Goal: Task Accomplishment & Management: Manage account settings

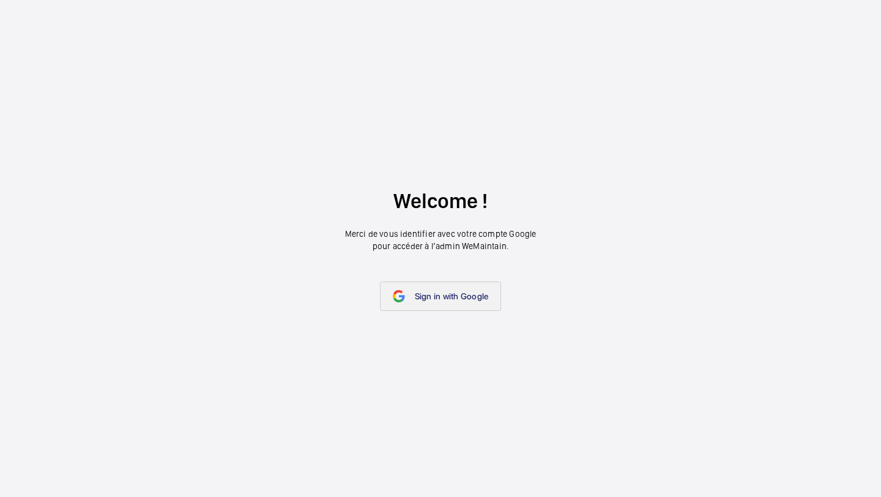
click at [444, 287] on link "Sign in with Google" at bounding box center [441, 295] width 122 height 29
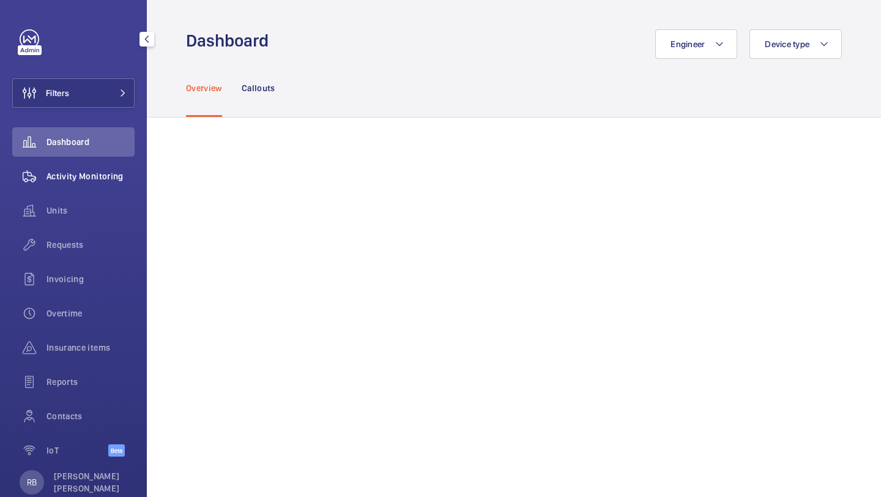
click at [71, 181] on span "Activity Monitoring" at bounding box center [91, 176] width 88 height 12
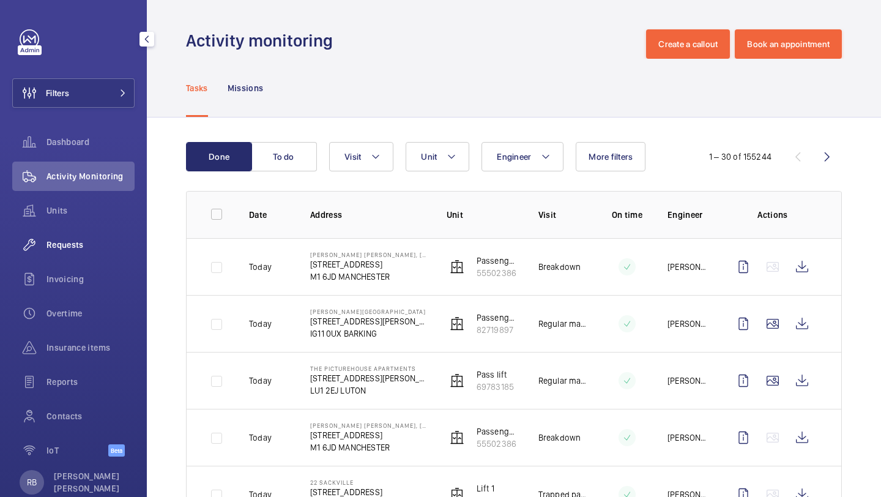
click at [78, 256] on div "Requests" at bounding box center [73, 244] width 122 height 29
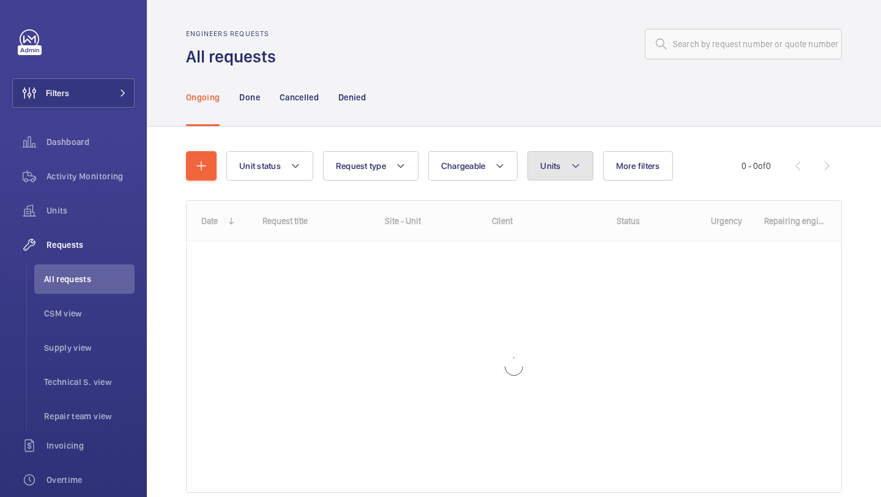
click at [553, 162] on span "Units" at bounding box center [550, 166] width 20 height 10
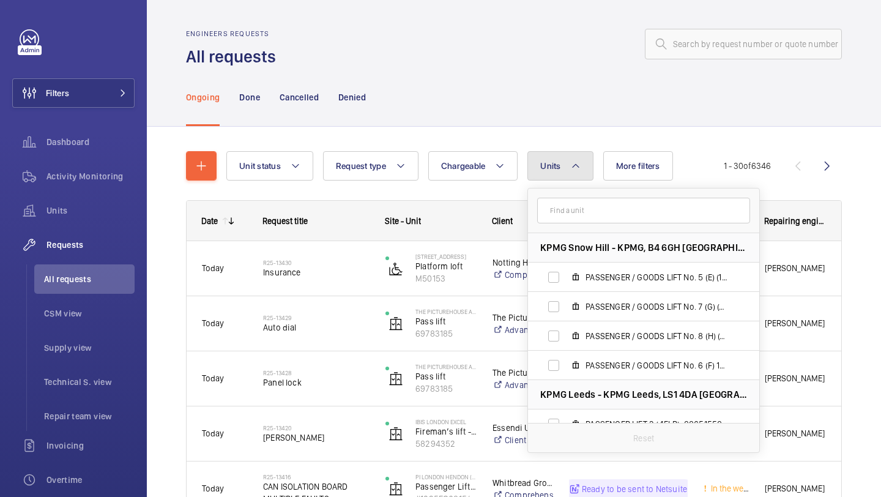
click at [553, 162] on span "Units" at bounding box center [550, 166] width 20 height 10
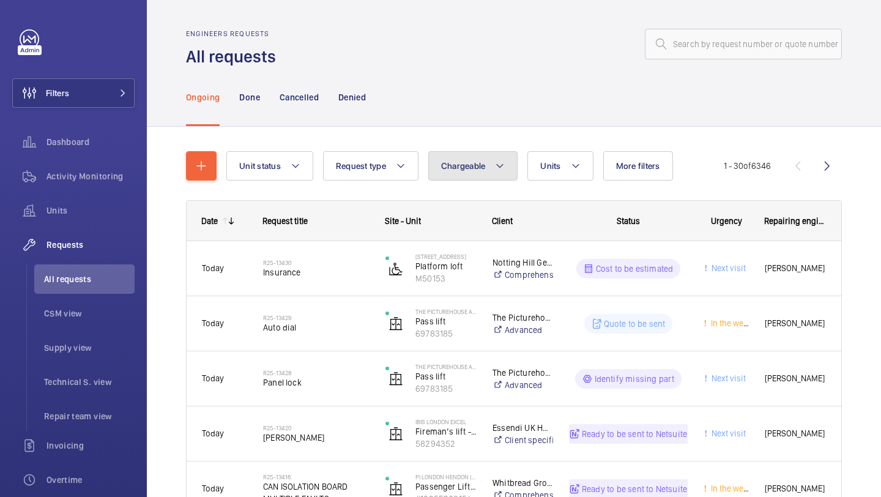
click at [474, 171] on button "Chargeable" at bounding box center [473, 165] width 90 height 29
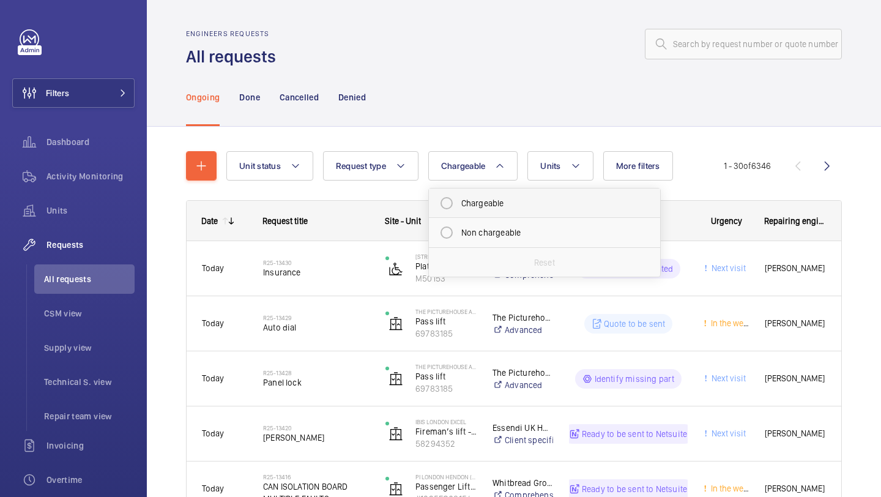
click at [475, 209] on mat-radio-button "Chargeable" at bounding box center [544, 203] width 220 height 24
radio input "true"
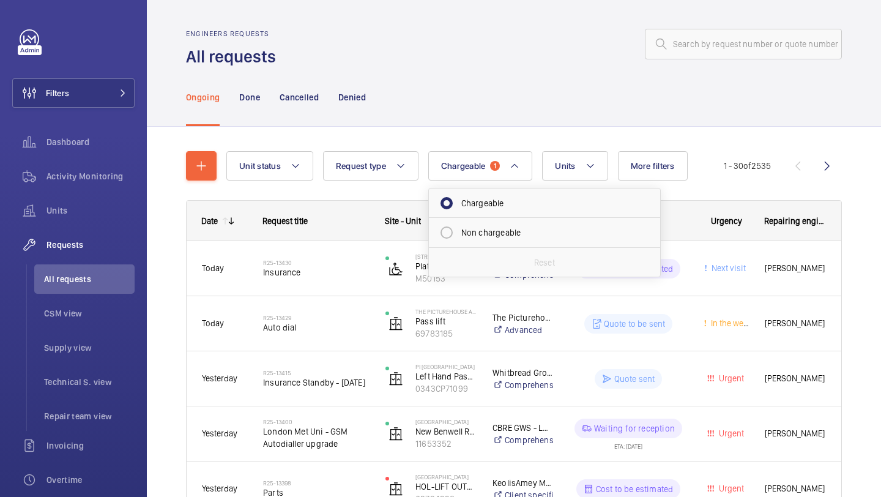
click at [641, 116] on div "Ongoing Done Cancelled Denied" at bounding box center [514, 97] width 656 height 58
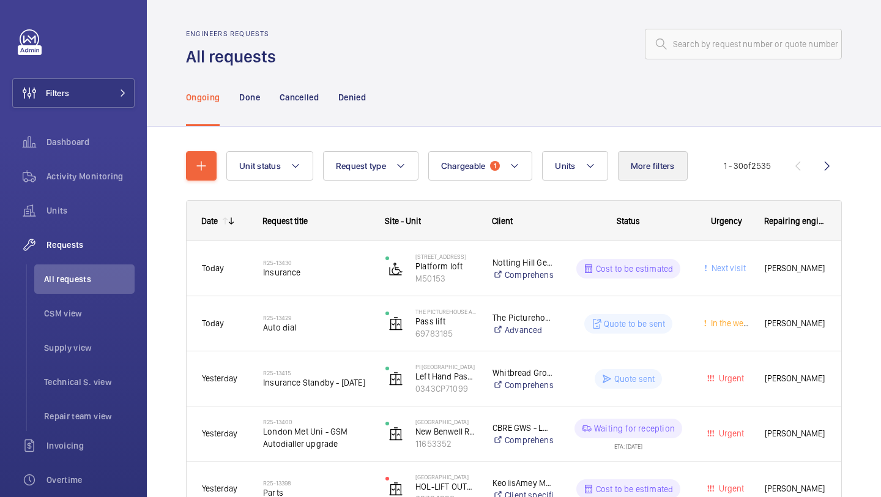
click at [663, 154] on button "More filters" at bounding box center [653, 165] width 70 height 29
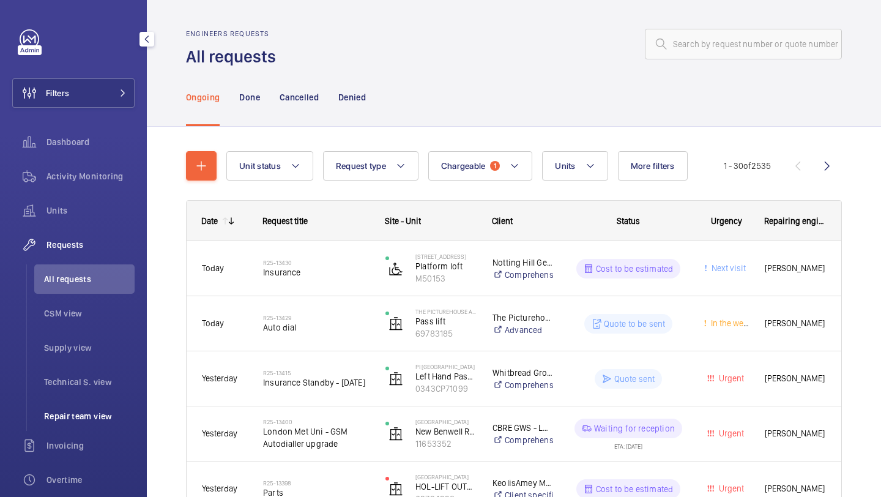
click at [83, 401] on li "Repair team view" at bounding box center [84, 415] width 100 height 29
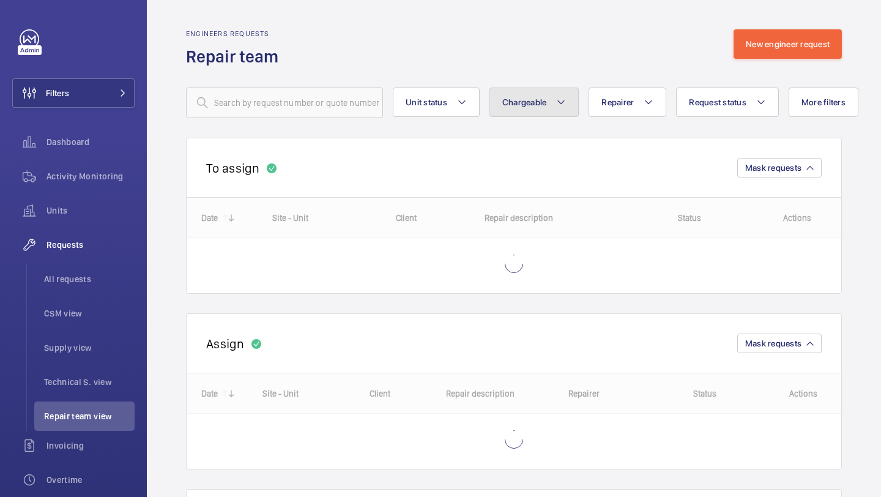
click at [546, 111] on button "Chargeable" at bounding box center [535, 102] width 90 height 29
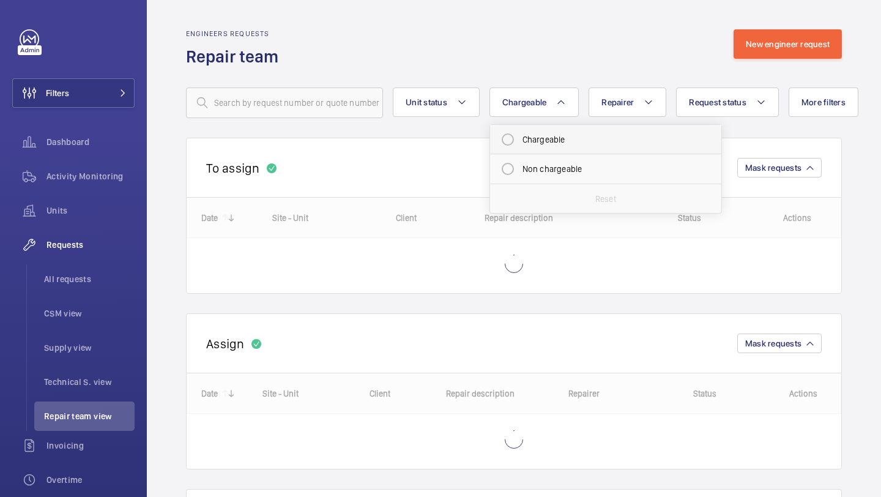
click at [553, 150] on mat-radio-button "Chargeable" at bounding box center [606, 139] width 220 height 24
radio input "true"
click at [775, 107] on mat-icon at bounding box center [776, 102] width 10 height 15
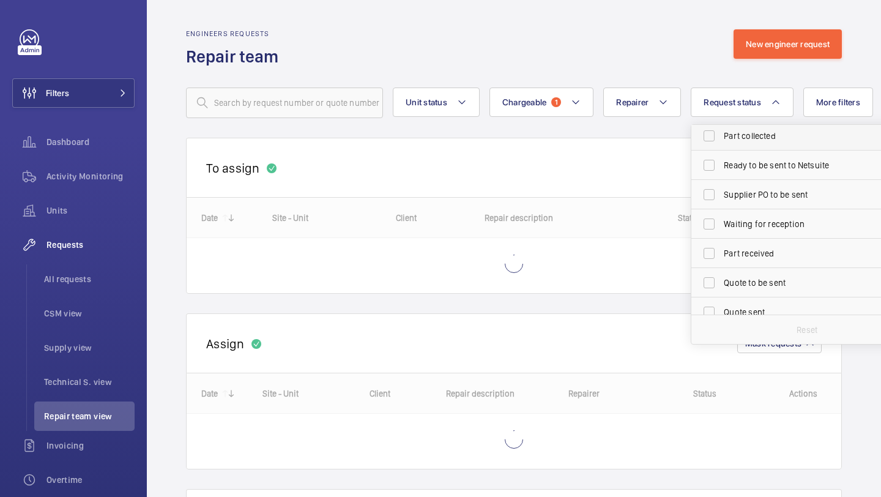
scroll to position [163, 0]
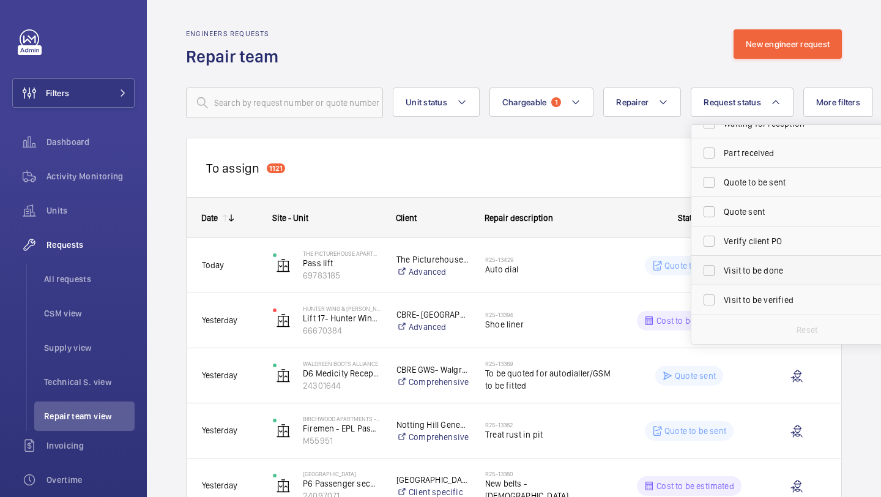
click at [749, 272] on span "Visit to be done" at bounding box center [808, 270] width 168 height 12
click at [721, 272] on input "Visit to be done" at bounding box center [709, 270] width 24 height 24
checkbox input "true"
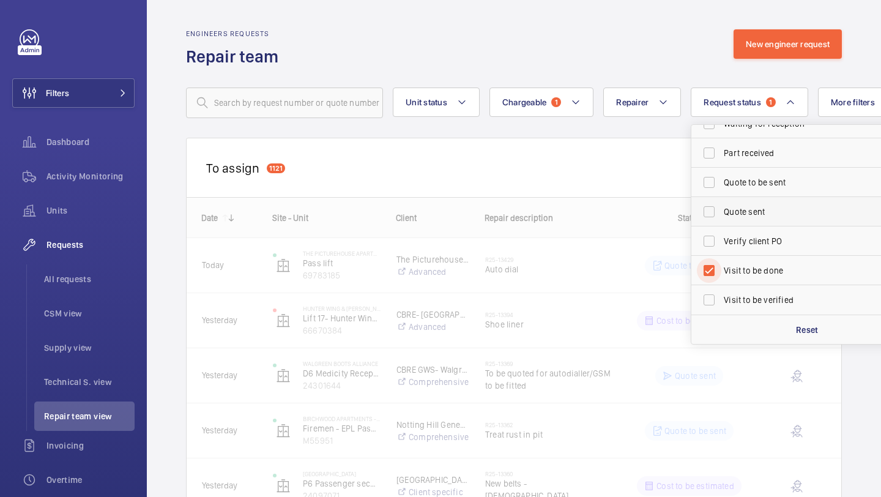
scroll to position [125, 0]
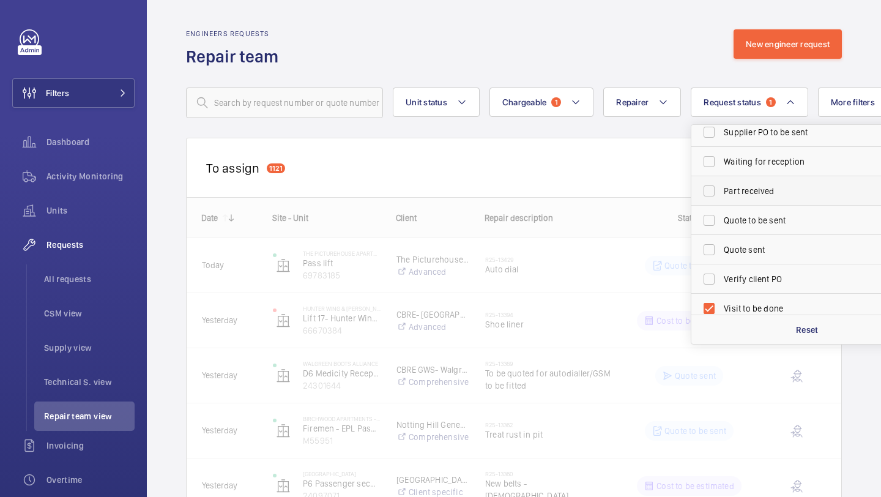
click at [750, 184] on label "Part received" at bounding box center [797, 190] width 213 height 29
click at [721, 184] on input "Part received" at bounding box center [709, 191] width 24 height 24
checkbox input "true"
click at [594, 32] on div "Engineers requests Repair team New engineer request" at bounding box center [514, 48] width 656 height 39
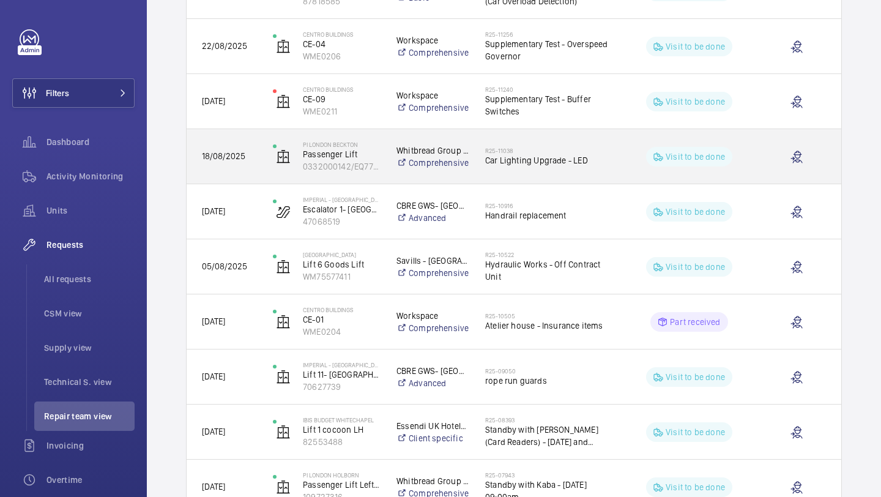
scroll to position [773, 0]
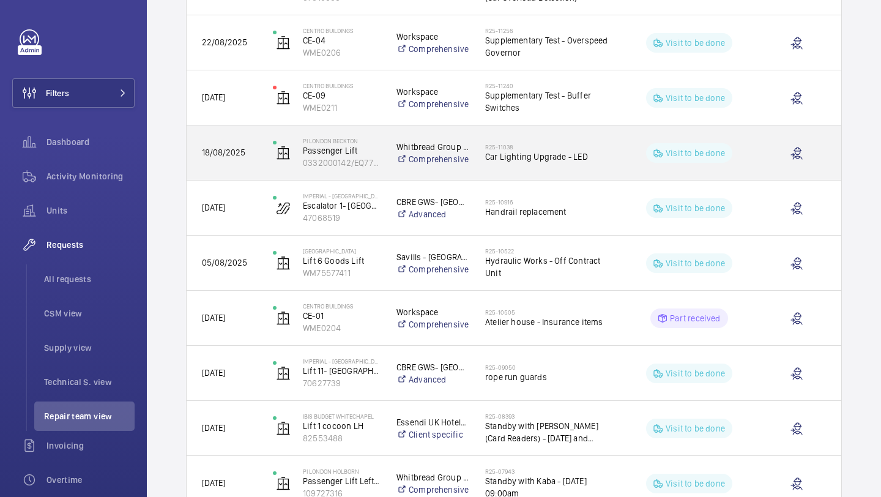
click at [517, 143] on h2 "R25-11038" at bounding box center [547, 146] width 125 height 7
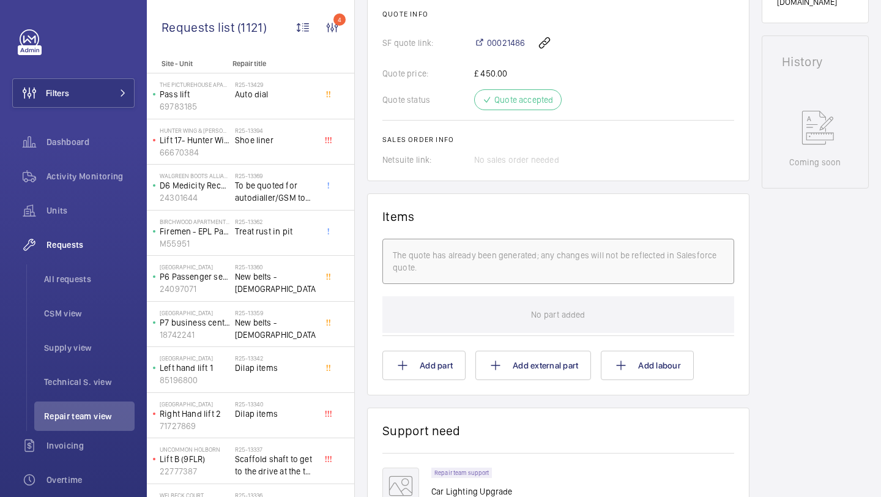
scroll to position [381, 0]
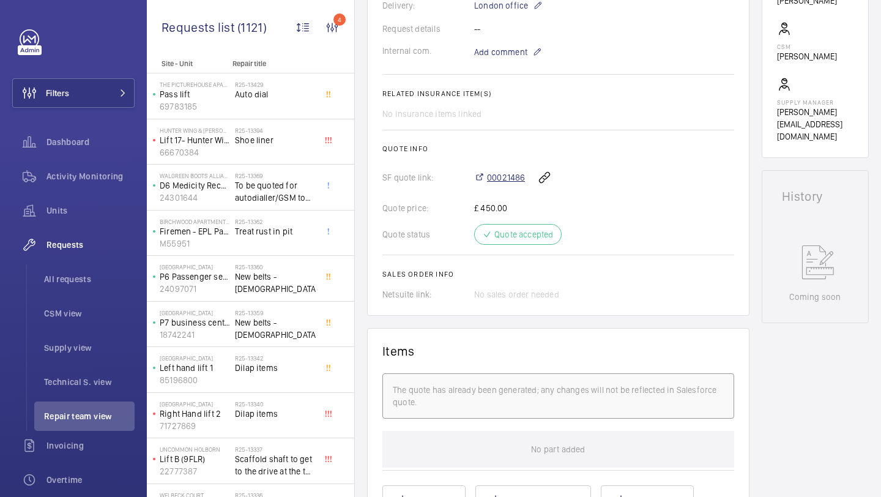
click at [504, 184] on span "00021486" at bounding box center [506, 177] width 38 height 12
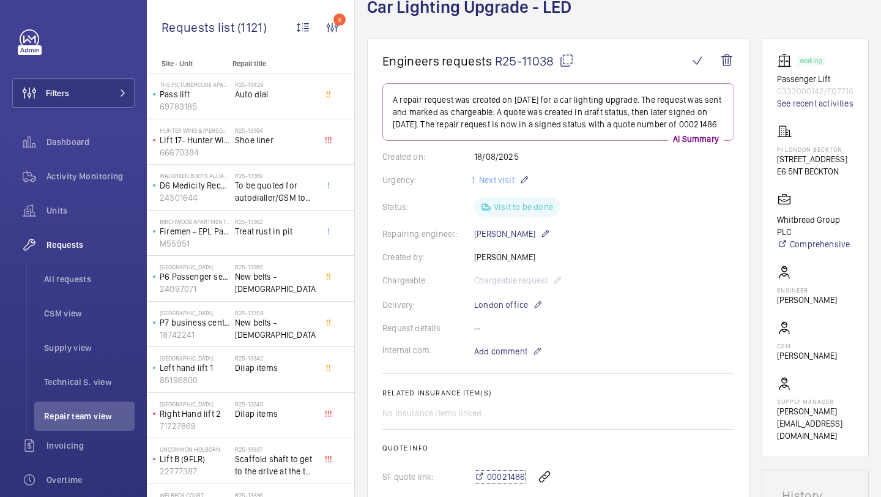
scroll to position [79, 0]
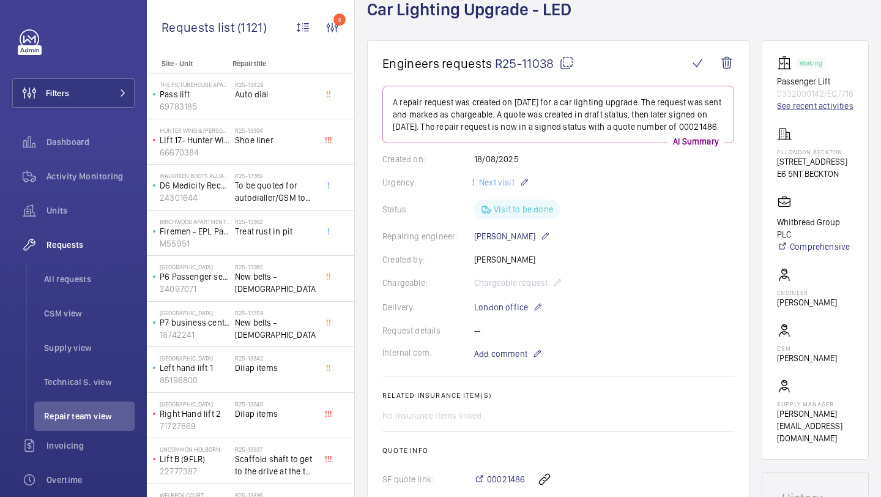
click at [803, 106] on link "See recent activities" at bounding box center [815, 106] width 76 height 12
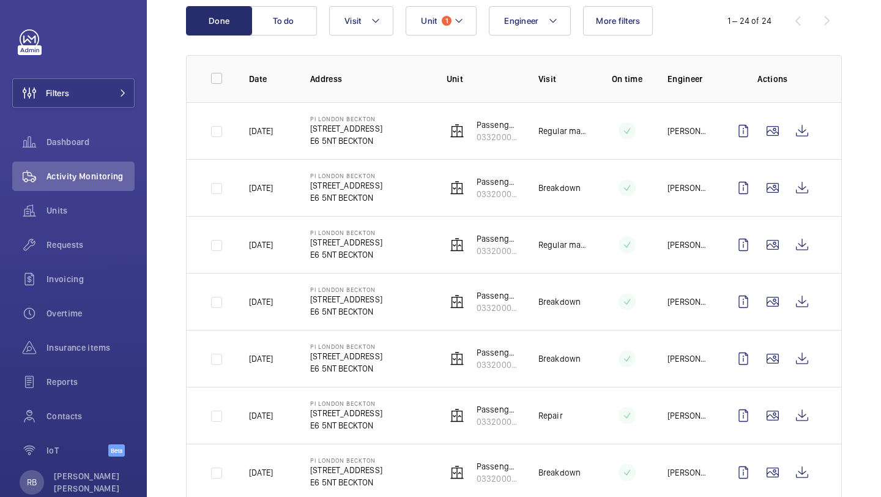
scroll to position [148, 0]
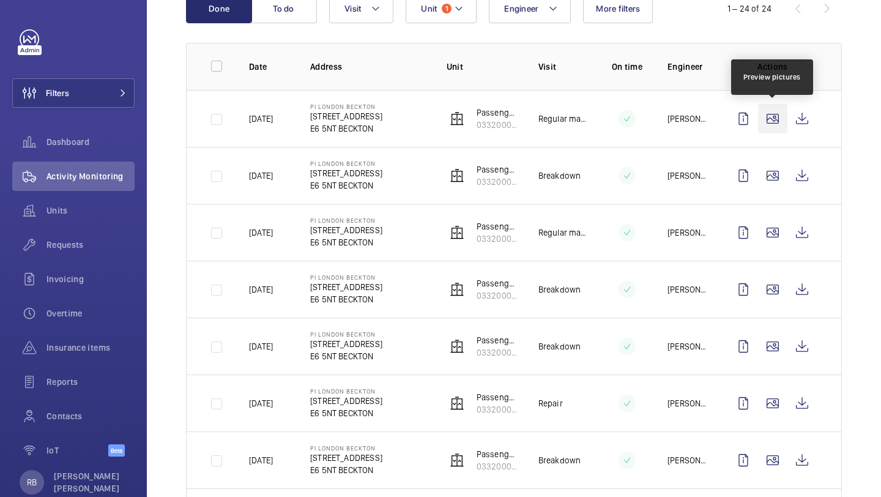
click at [769, 113] on wm-front-icon-button at bounding box center [772, 118] width 29 height 29
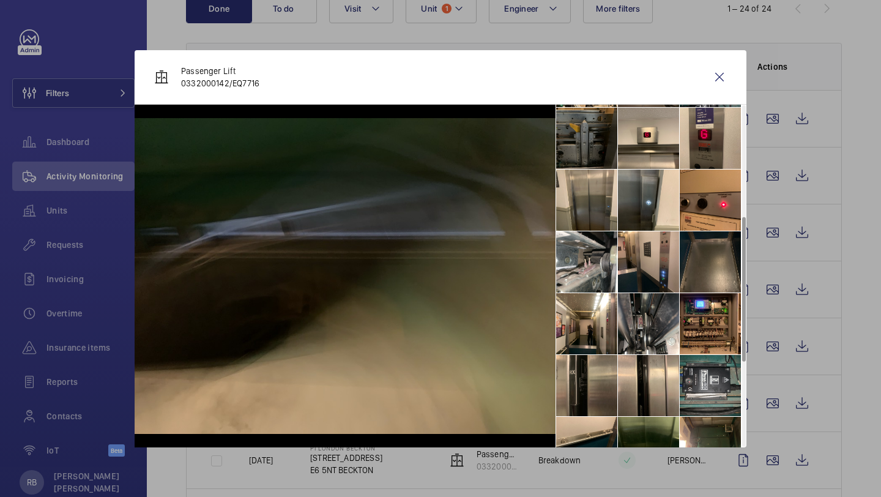
scroll to position [441, 0]
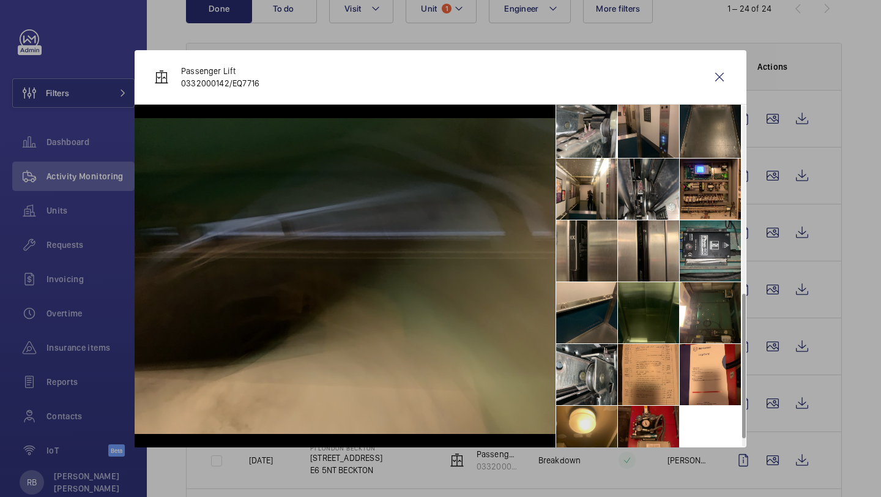
click at [594, 432] on li at bounding box center [586, 436] width 61 height 61
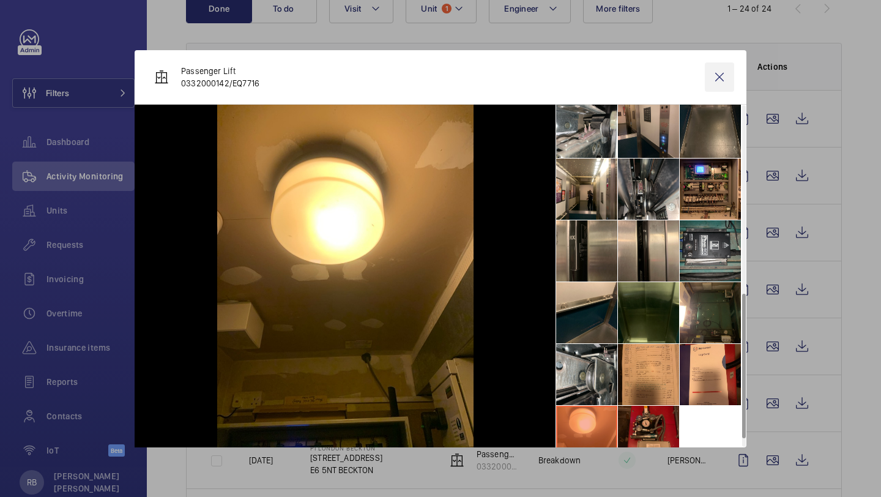
click at [719, 79] on wm-front-icon-button at bounding box center [719, 76] width 29 height 29
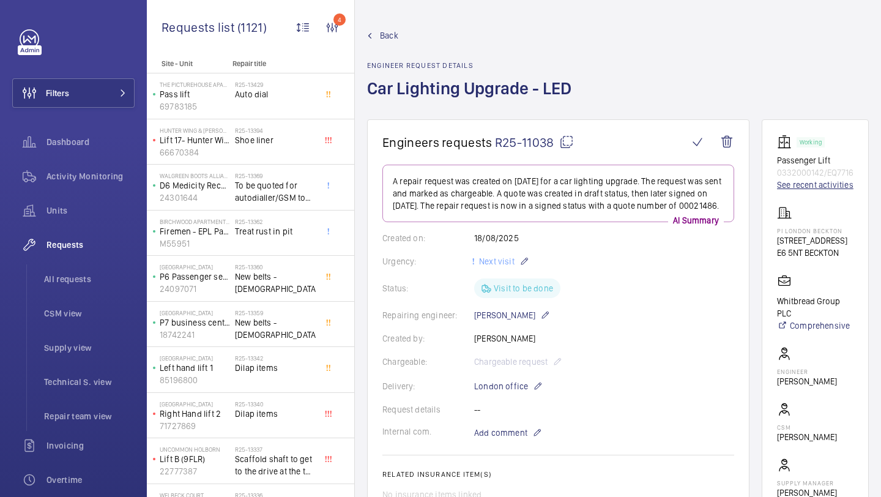
click at [825, 187] on link "See recent activities" at bounding box center [815, 185] width 76 height 12
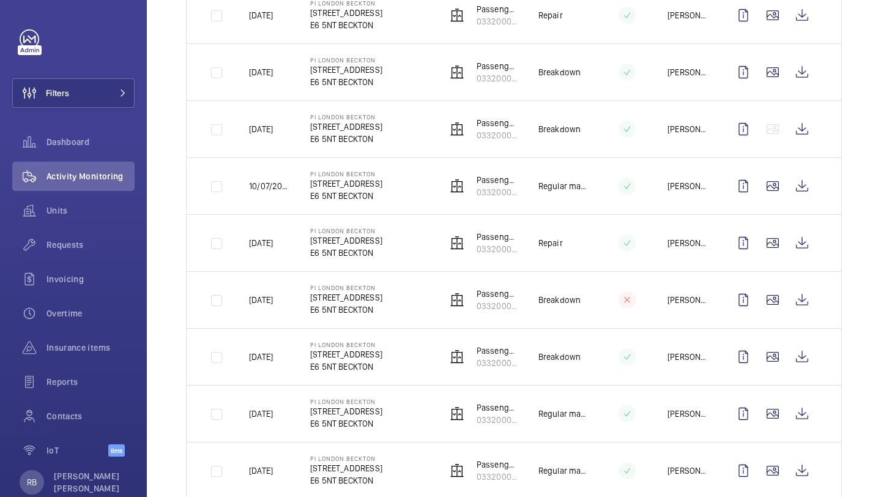
scroll to position [58, 0]
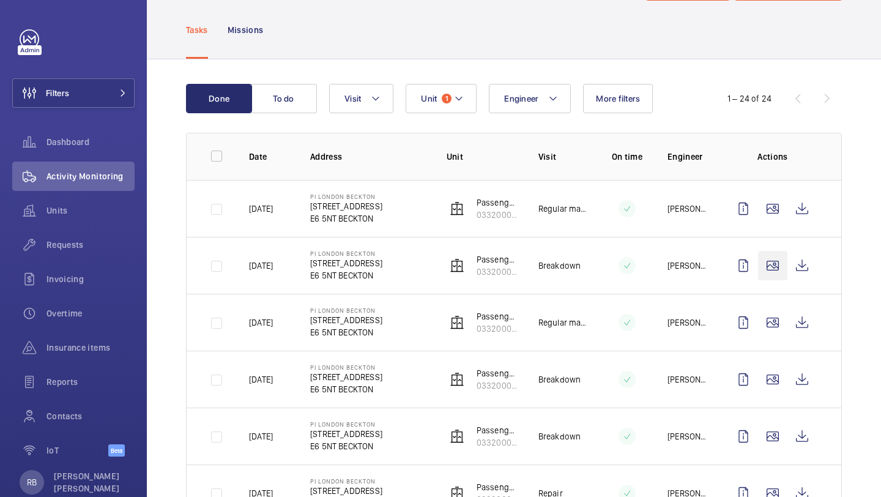
click at [772, 256] on wm-front-icon-button at bounding box center [772, 265] width 29 height 29
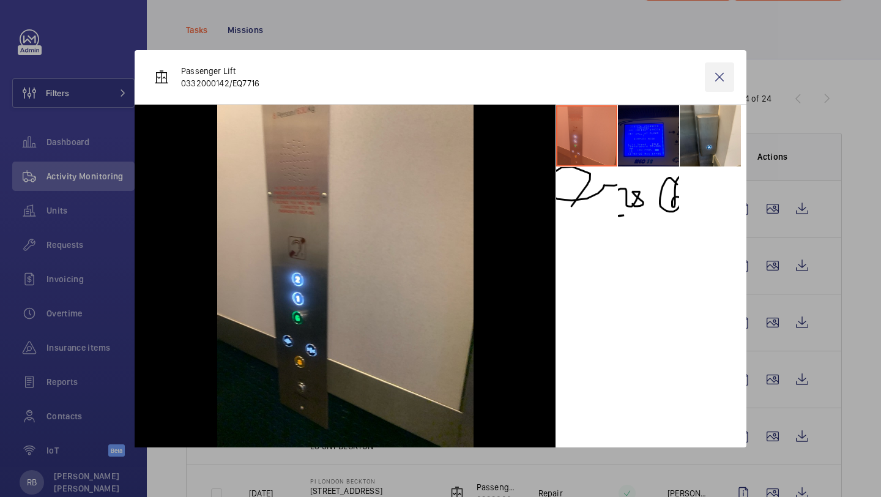
click at [717, 86] on wm-front-icon-button at bounding box center [719, 76] width 29 height 29
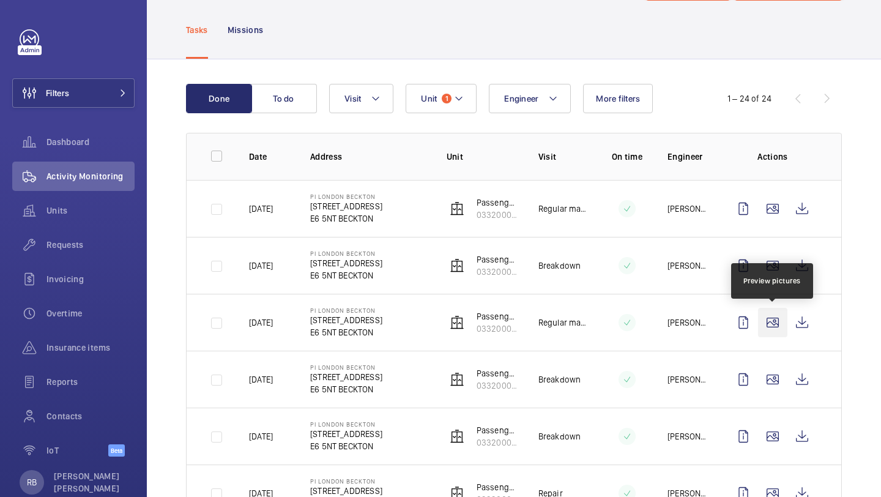
scroll to position [109, 0]
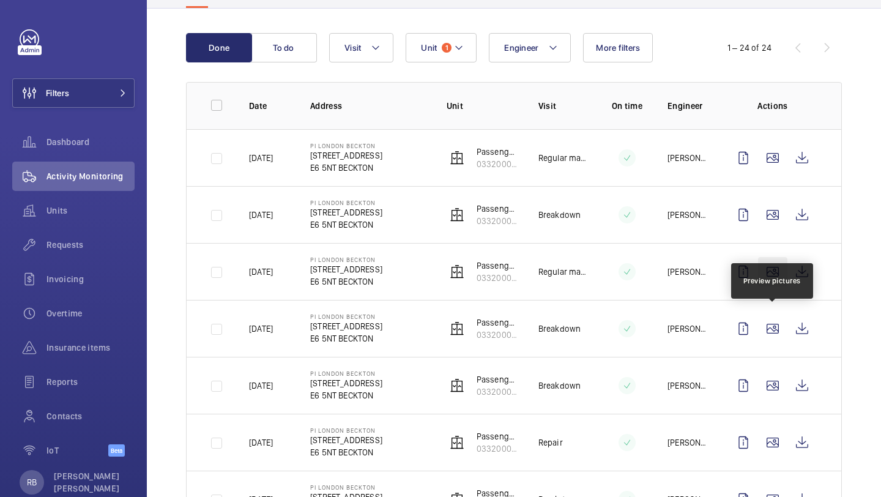
click at [775, 278] on wm-front-icon-button at bounding box center [772, 271] width 29 height 29
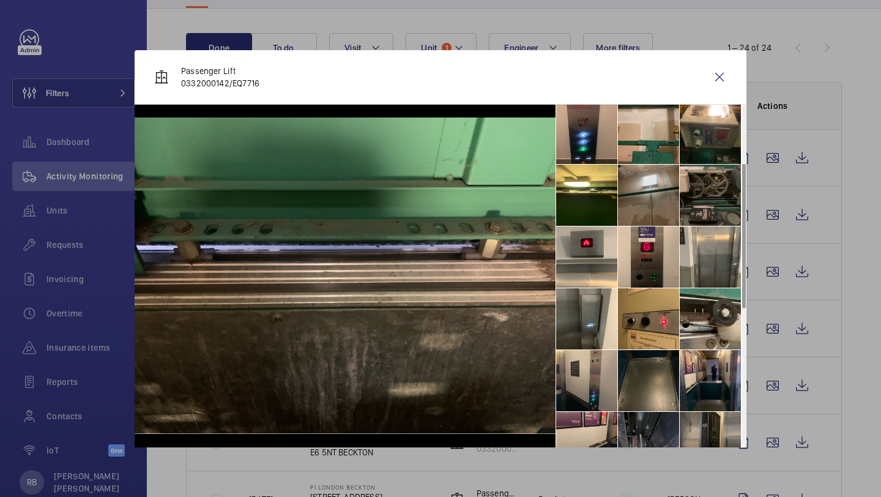
scroll to position [143, 0]
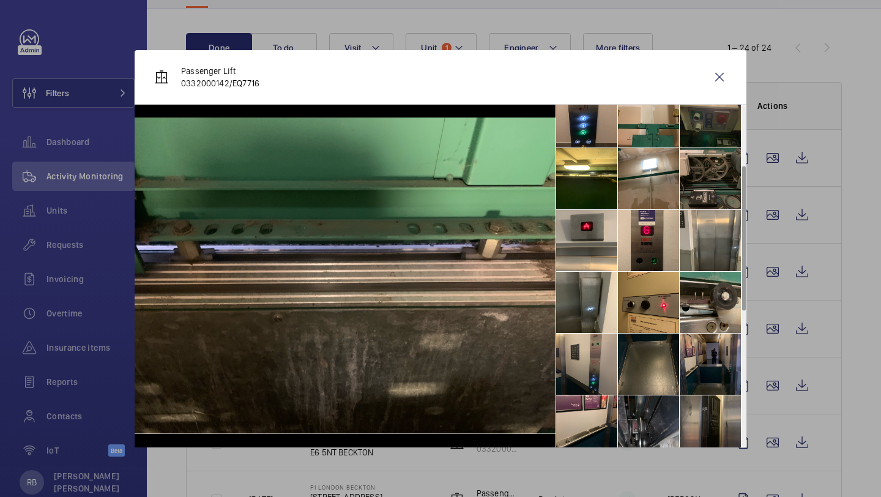
click at [710, 345] on li at bounding box center [710, 363] width 61 height 61
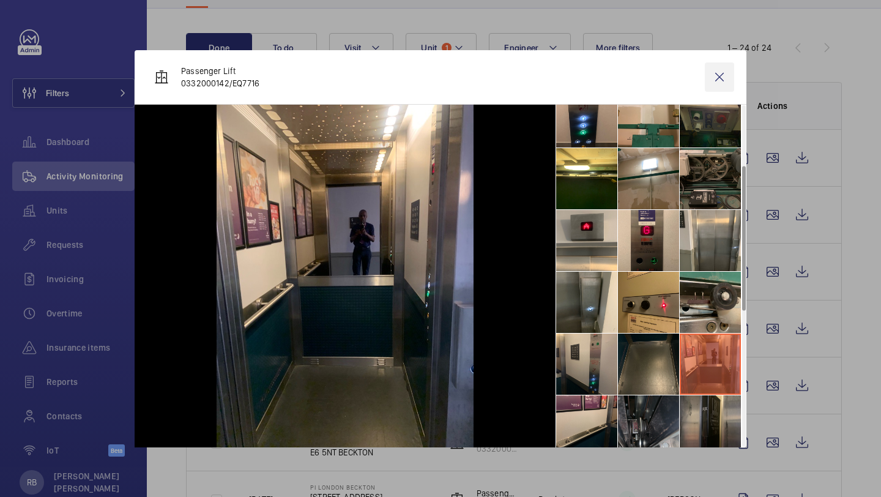
click at [711, 84] on wm-front-icon-button at bounding box center [719, 76] width 29 height 29
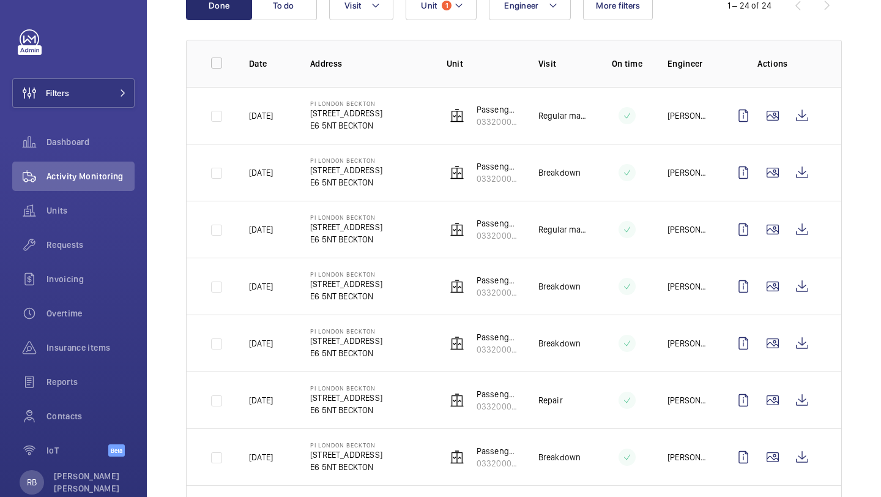
scroll to position [1, 0]
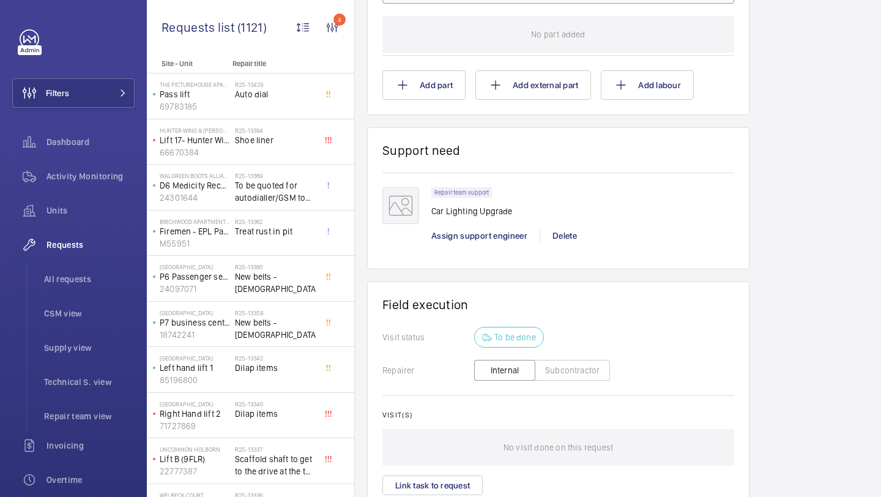
scroll to position [830, 0]
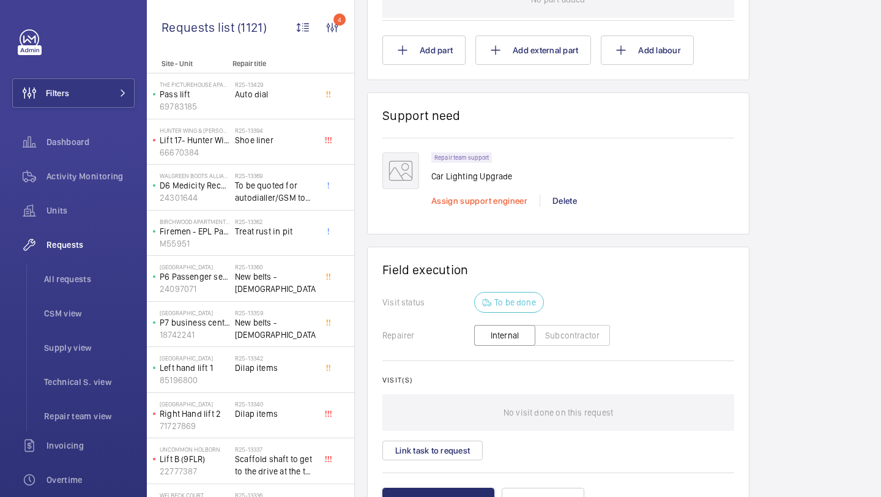
click at [491, 206] on span "Assign support engineer" at bounding box center [479, 201] width 96 height 10
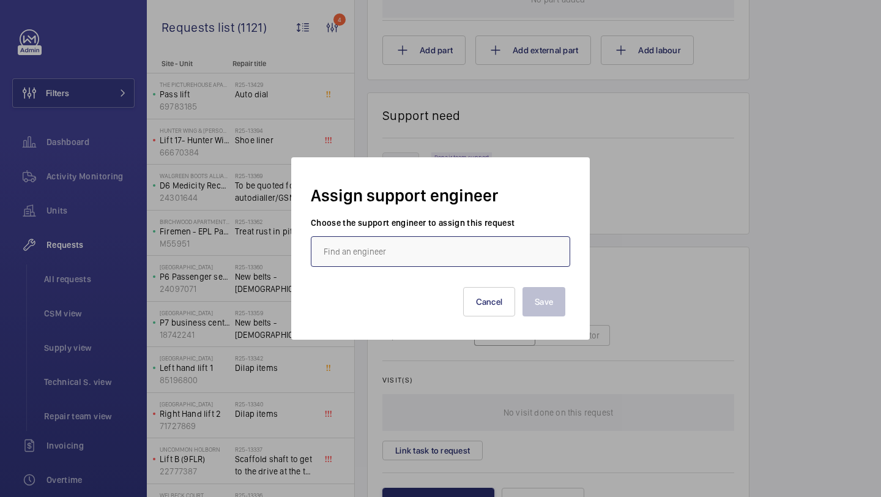
click at [419, 244] on input "text" at bounding box center [440, 251] width 259 height 31
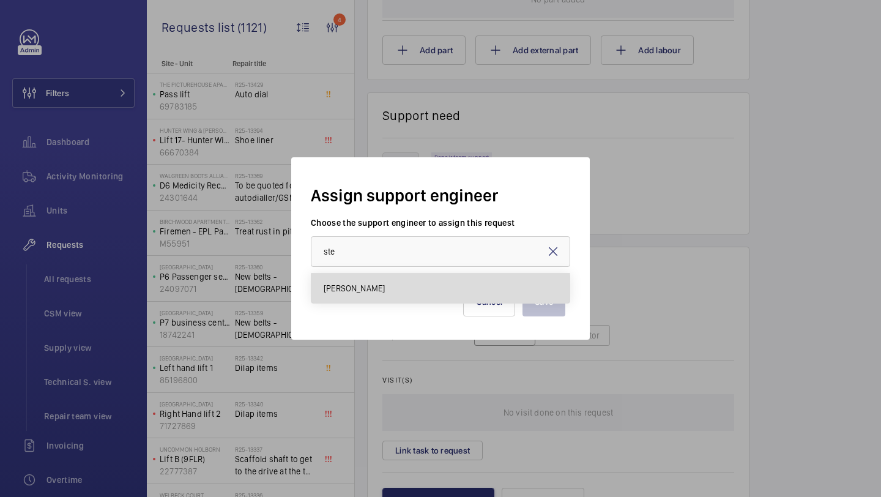
click at [420, 289] on mat-option "Stephen Brine" at bounding box center [440, 288] width 258 height 29
type input "Stephen Brine"
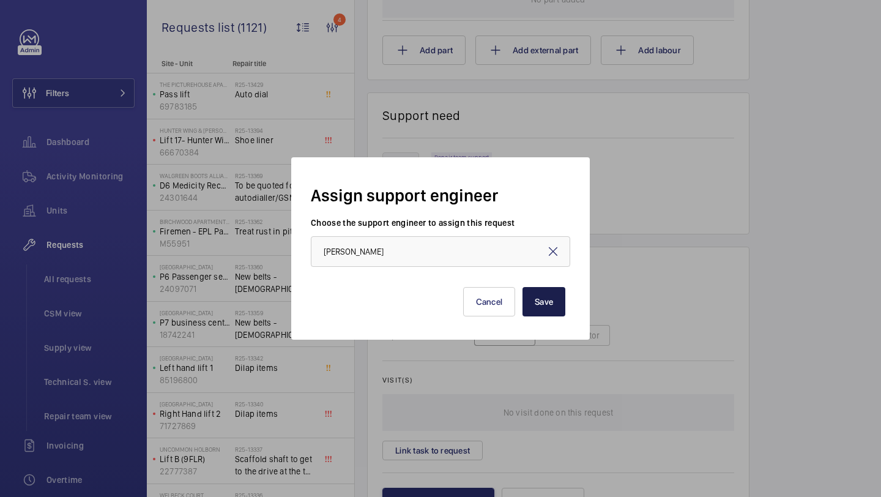
click at [543, 306] on button "Save" at bounding box center [544, 301] width 43 height 29
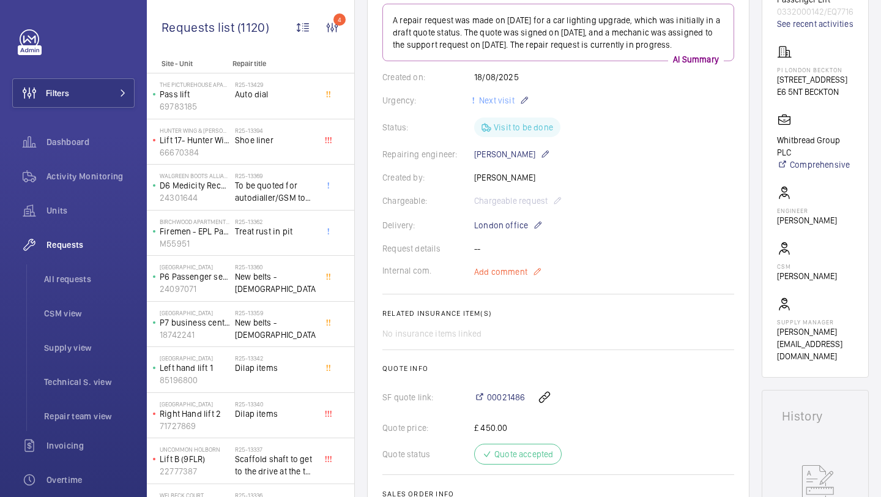
scroll to position [162, 0]
click at [496, 277] on span "Add comment" at bounding box center [500, 270] width 53 height 12
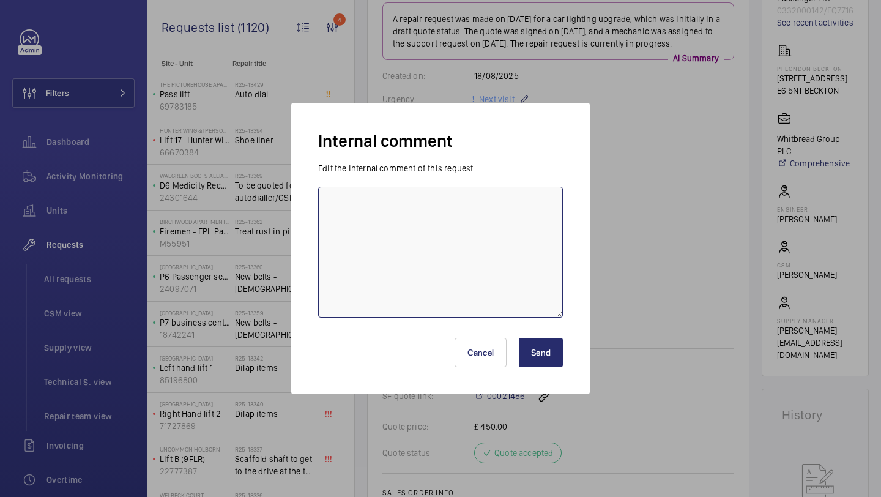
click at [446, 233] on textarea at bounding box center [440, 252] width 245 height 131
click at [434, 201] on textarea "Steve booked for" at bounding box center [440, 252] width 245 height 131
type textarea "Steve booked for 08/10/2025"
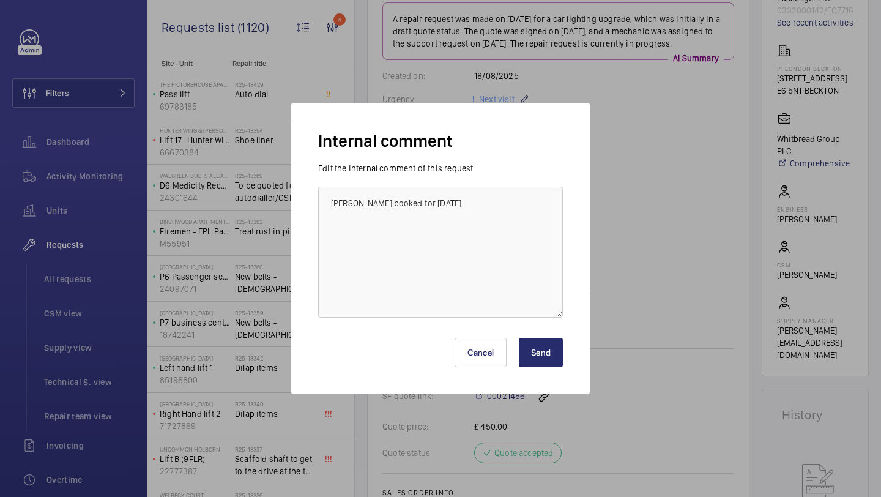
click at [553, 359] on button "Send" at bounding box center [541, 352] width 44 height 29
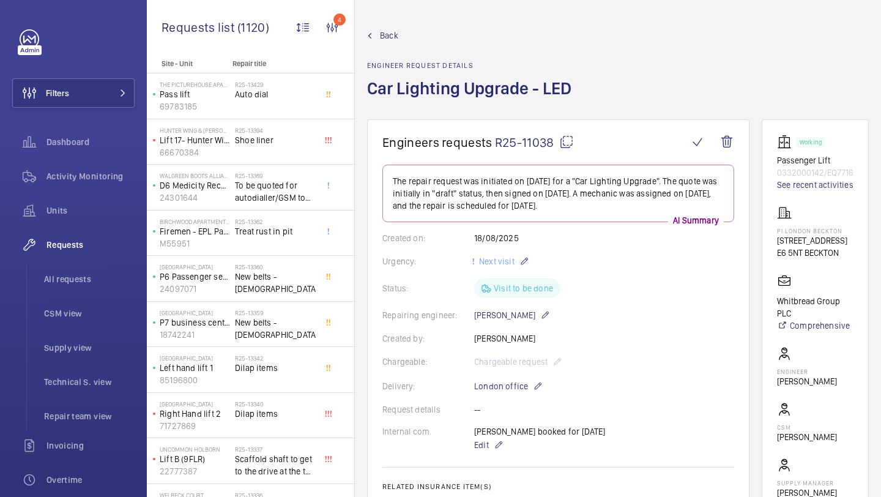
scroll to position [382, 0]
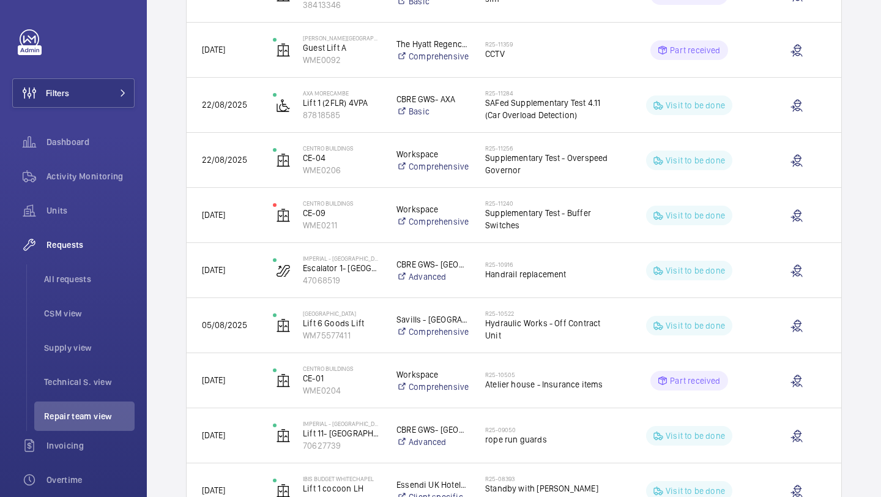
scroll to position [974, 0]
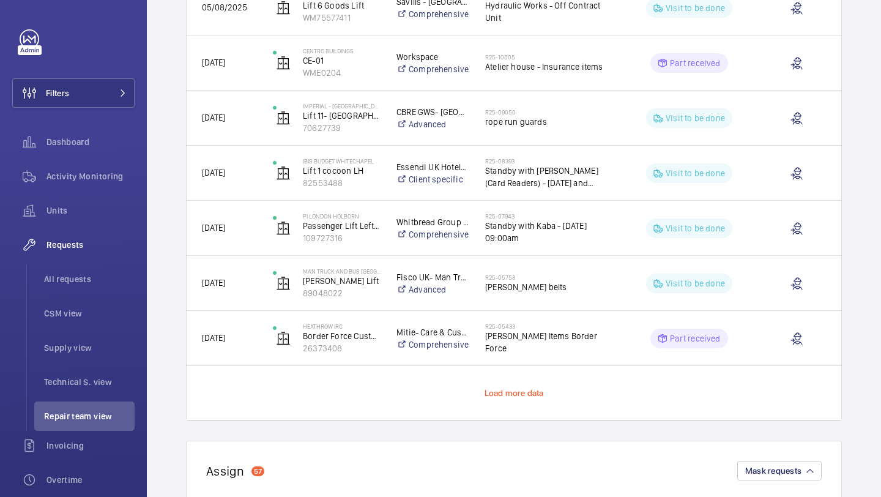
click at [514, 391] on span "Load more data" at bounding box center [514, 393] width 59 height 10
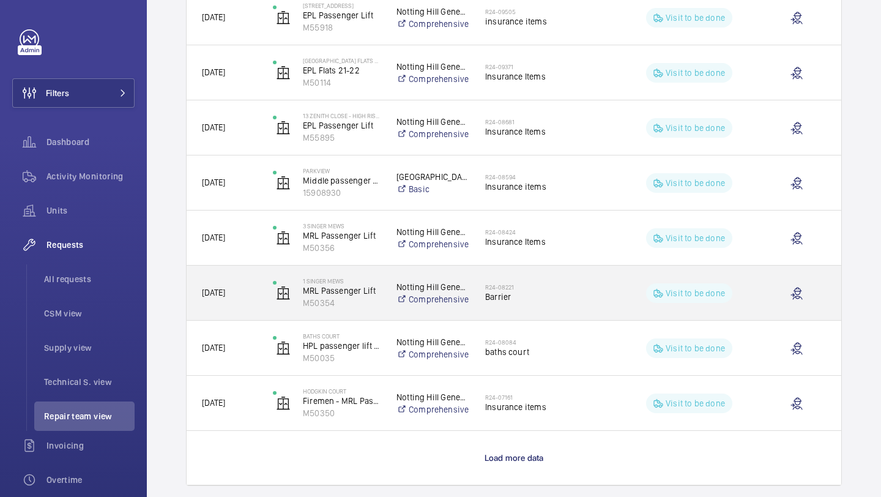
scroll to position [2009, 0]
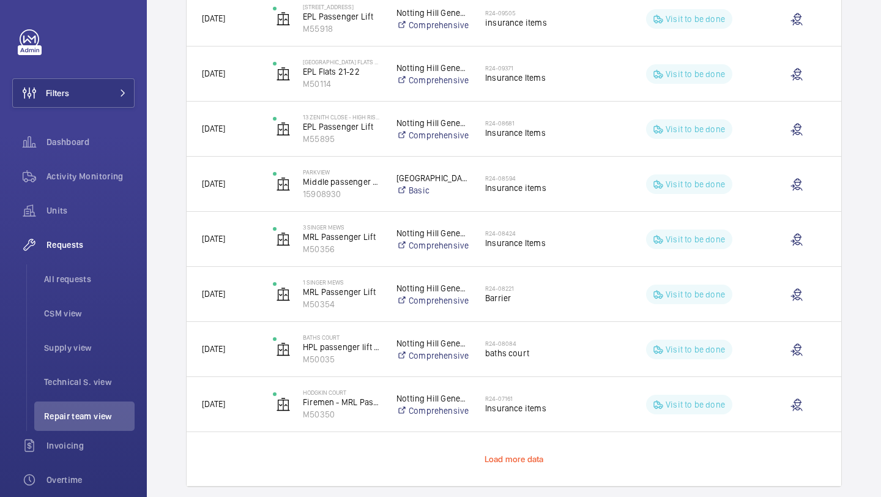
click at [515, 456] on span "Load more data" at bounding box center [514, 459] width 59 height 10
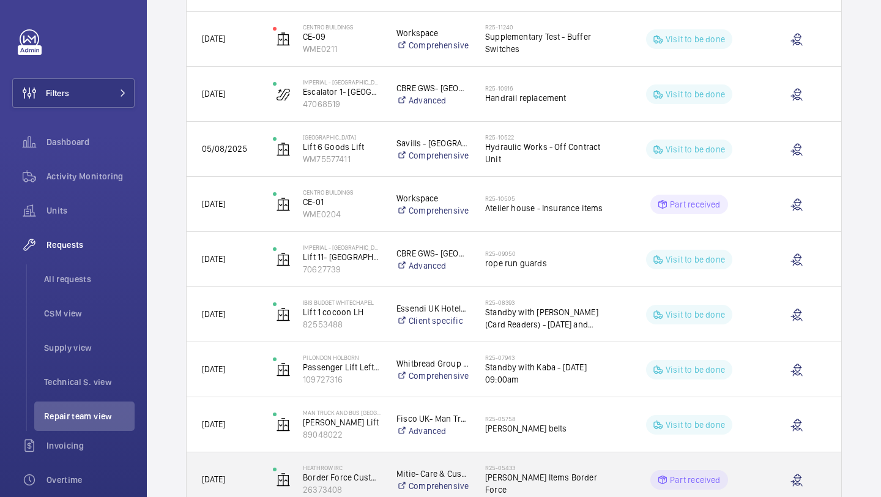
scroll to position [1130, 0]
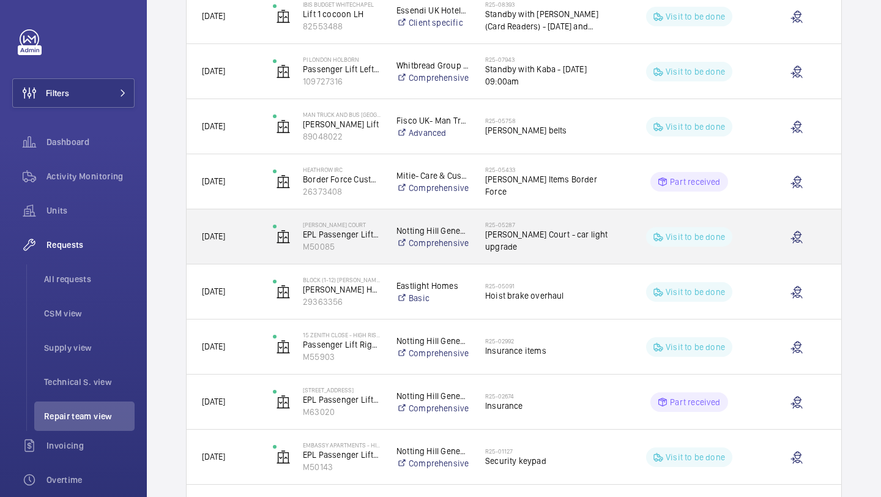
click at [526, 228] on h2 "R25-05287" at bounding box center [547, 224] width 125 height 7
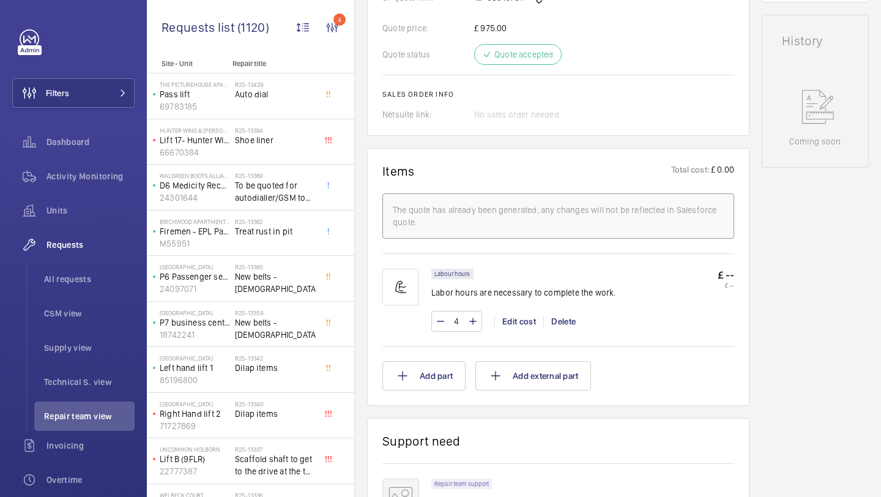
scroll to position [43, 0]
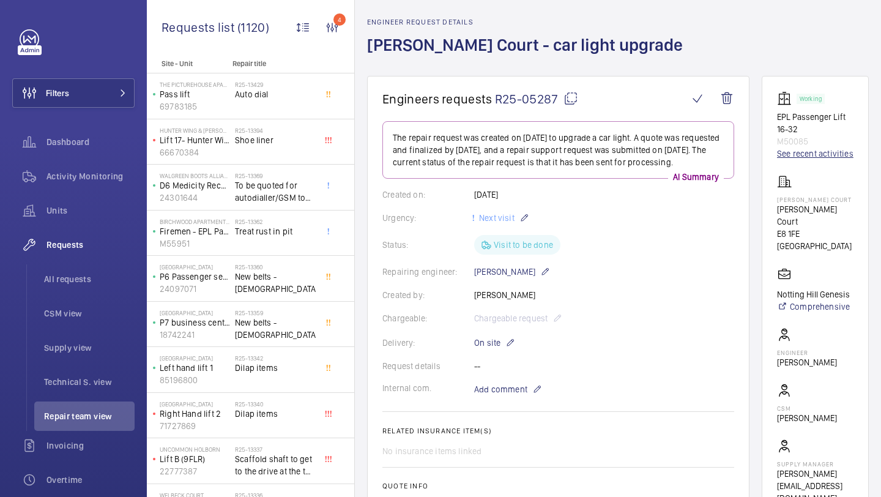
click at [811, 154] on link "See recent activities" at bounding box center [815, 153] width 76 height 12
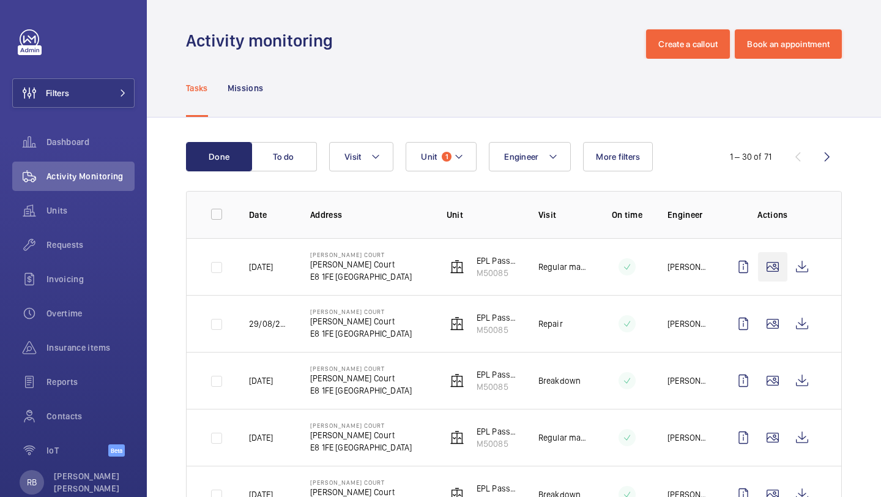
click at [770, 269] on wm-front-icon-button at bounding box center [772, 266] width 29 height 29
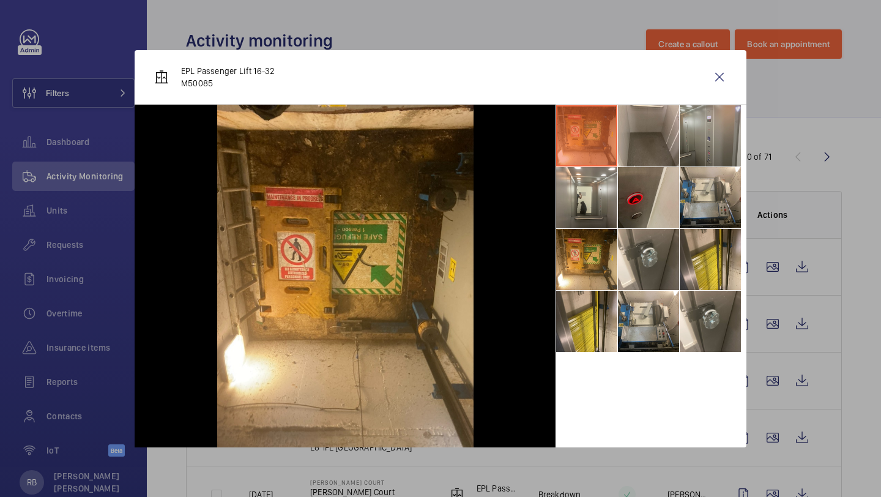
click at [695, 154] on li at bounding box center [710, 135] width 61 height 61
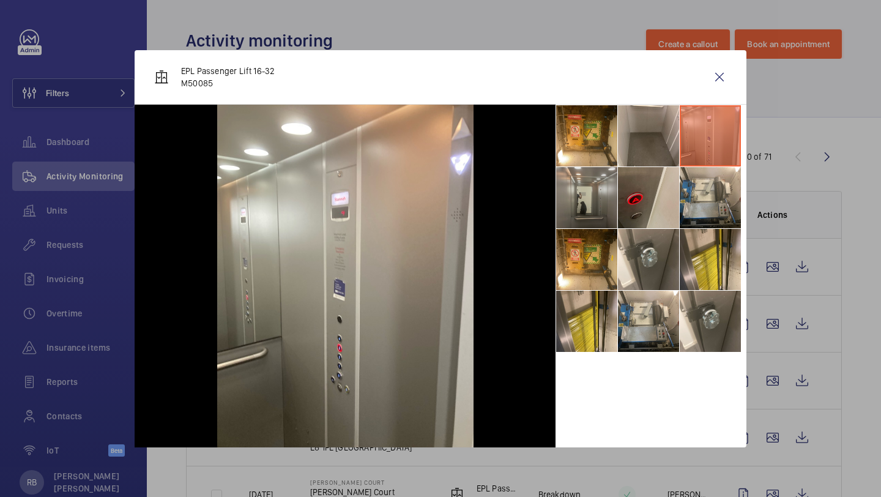
click at [611, 192] on li at bounding box center [586, 197] width 61 height 61
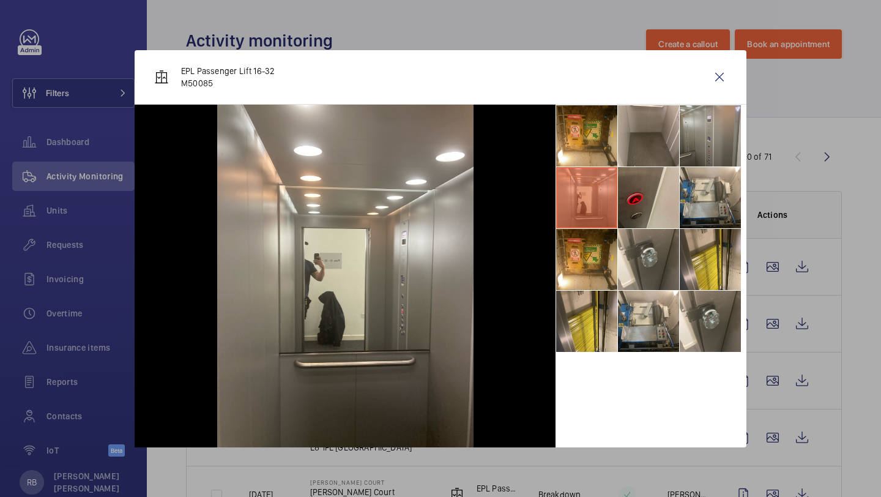
click at [693, 127] on li at bounding box center [710, 135] width 61 height 61
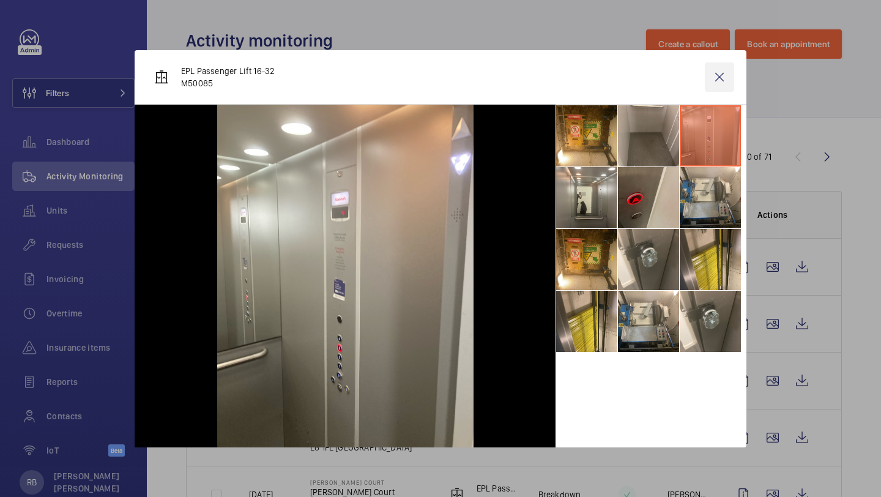
click at [721, 80] on wm-front-icon-button at bounding box center [719, 76] width 29 height 29
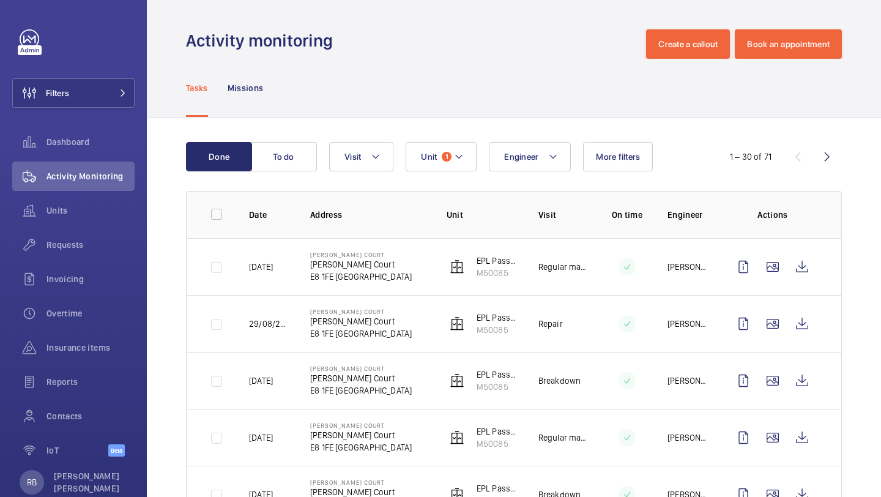
scroll to position [23, 0]
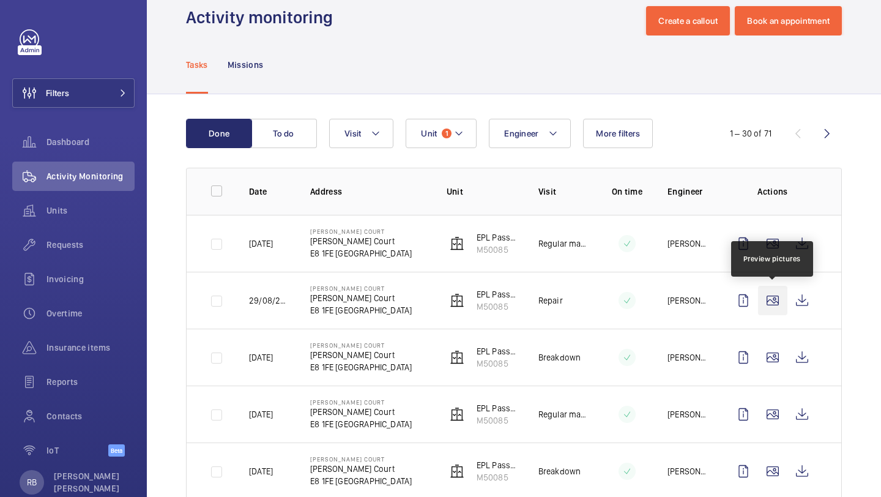
click at [771, 306] on wm-front-icon-button at bounding box center [772, 300] width 29 height 29
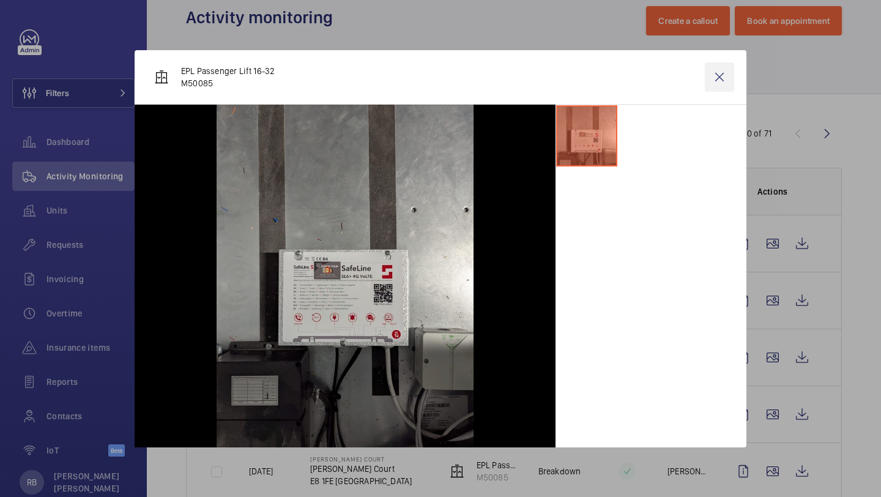
click at [717, 80] on wm-front-icon-button at bounding box center [719, 76] width 29 height 29
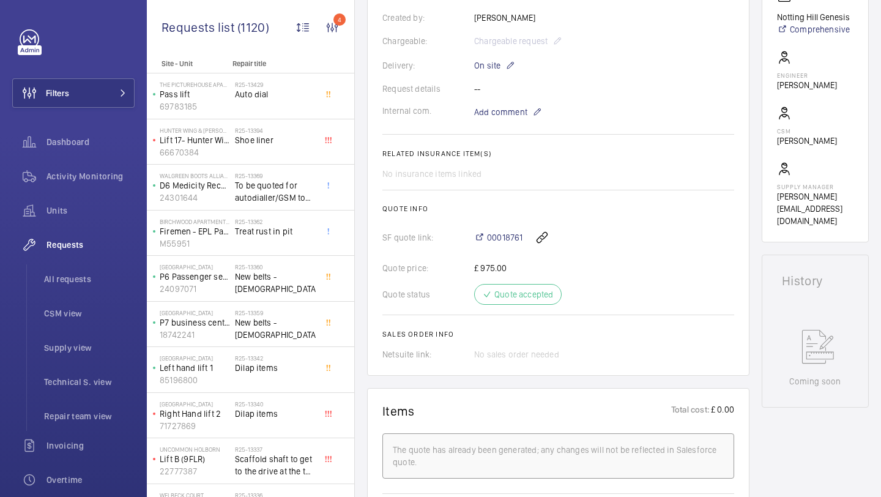
scroll to position [355, 0]
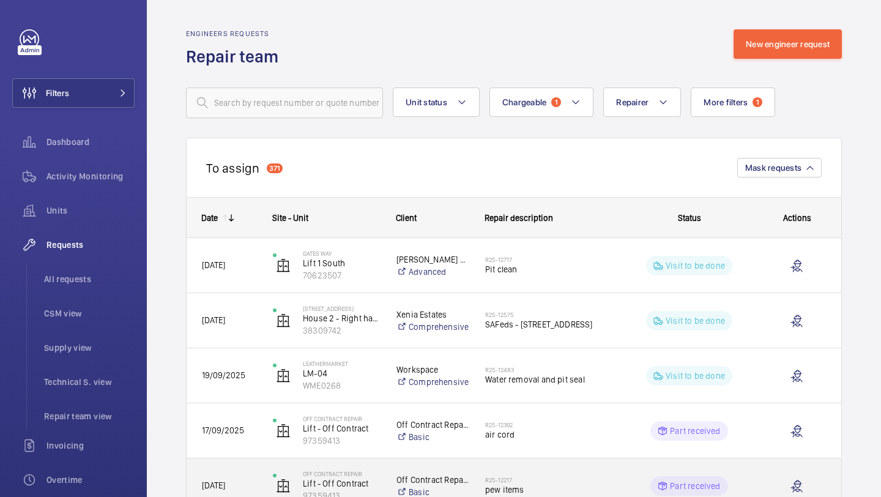
scroll to position [149, 0]
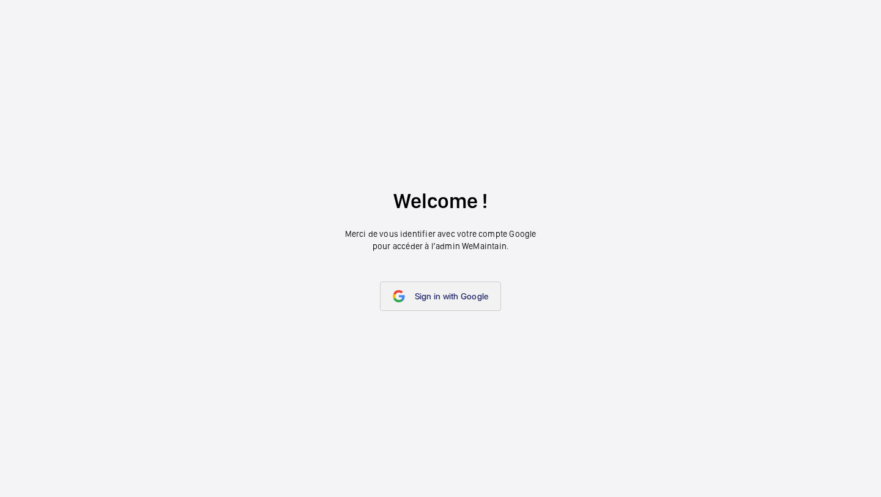
click at [444, 308] on link "Sign in with Google" at bounding box center [441, 295] width 122 height 29
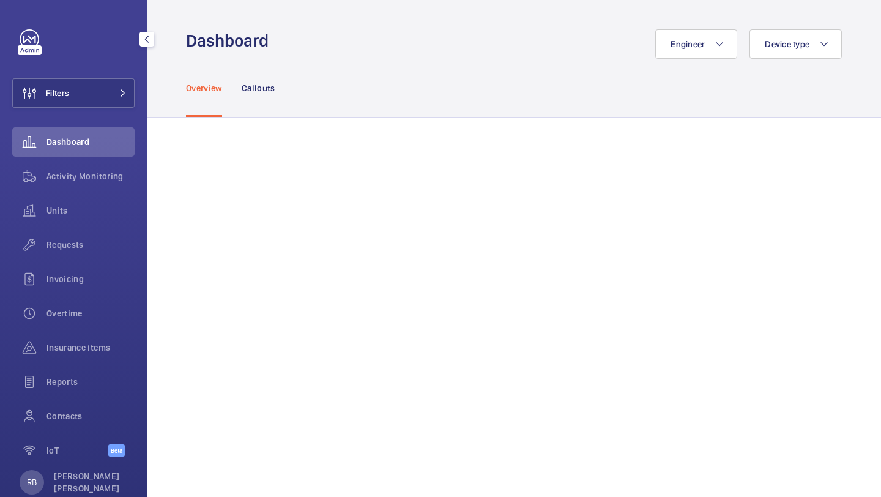
click at [112, 74] on div "Filters Dashboard Activity Monitoring Units Requests Invoicing Overtime Insuran…" at bounding box center [73, 249] width 122 height 441
click at [112, 82] on button "Filters" at bounding box center [73, 92] width 122 height 29
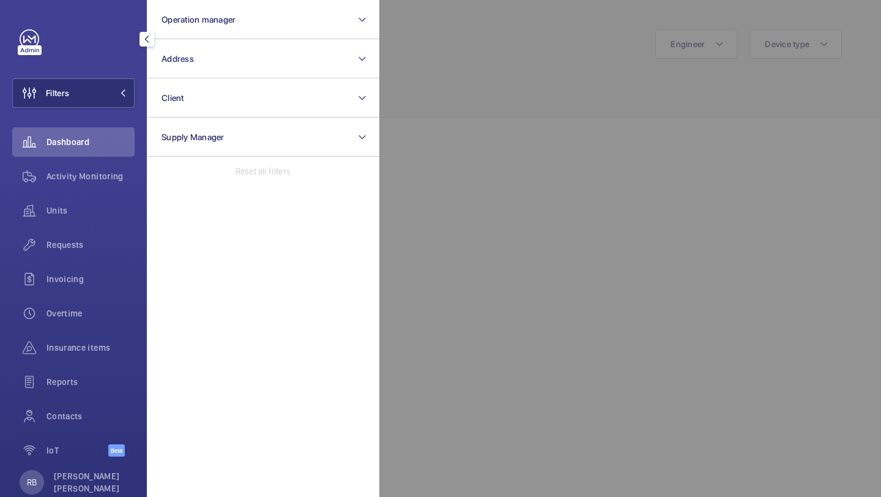
click at [454, 73] on div at bounding box center [819, 248] width 881 height 497
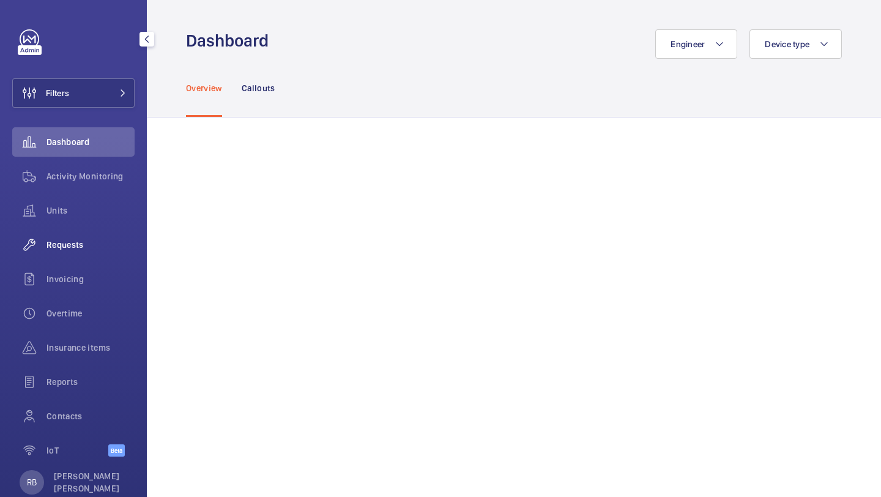
click at [89, 248] on span "Requests" at bounding box center [91, 245] width 88 height 12
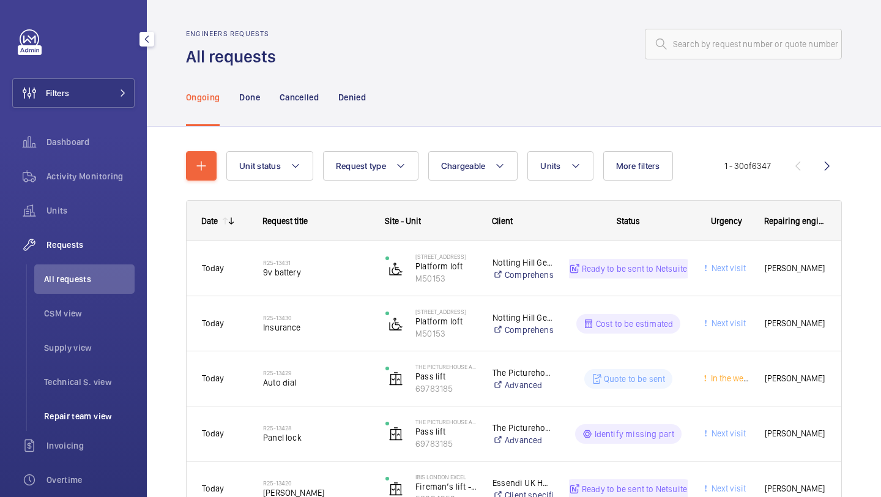
click at [103, 415] on span "Repair team view" at bounding box center [89, 416] width 91 height 12
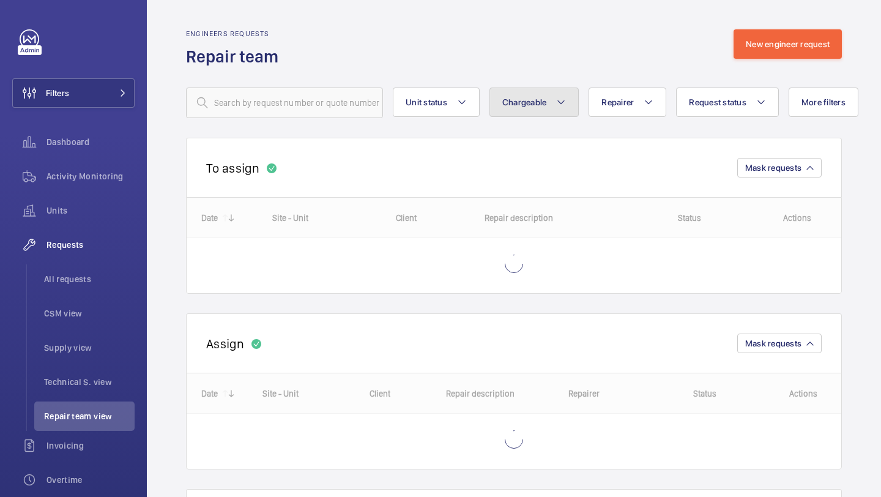
click at [564, 106] on mat-icon at bounding box center [561, 102] width 10 height 15
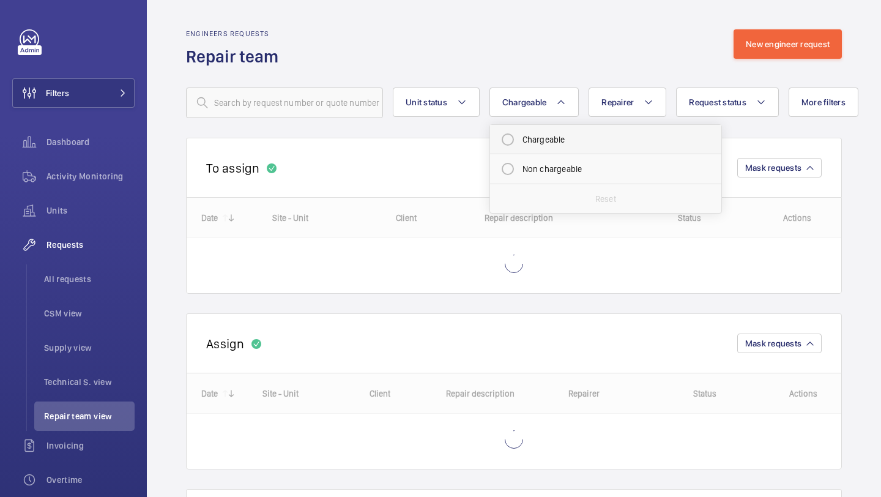
click at [549, 135] on mat-radio-button "Chargeable" at bounding box center [606, 139] width 220 height 24
radio input "true"
click at [739, 85] on wm-front-routed-filters "Unit status Chargeable 1 Chargeable Non chargeable Reset Repairer Request statu…" at bounding box center [514, 93] width 656 height 50
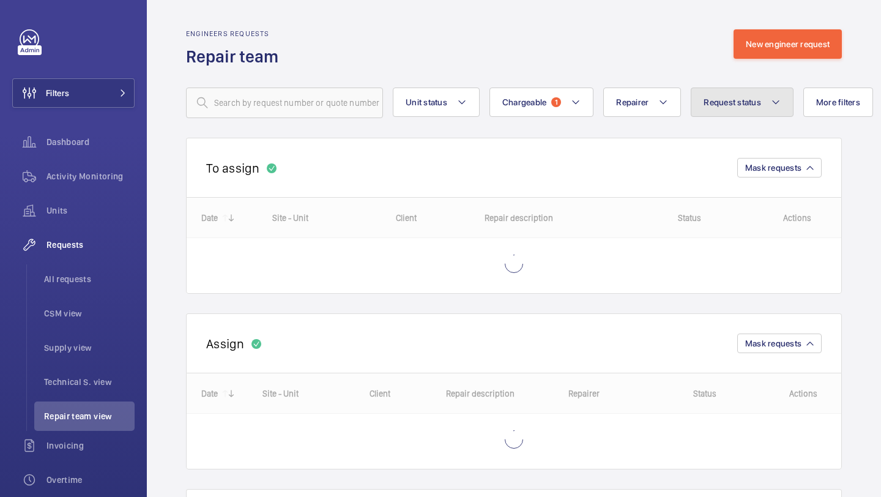
click at [738, 94] on button "Request status" at bounding box center [742, 102] width 103 height 29
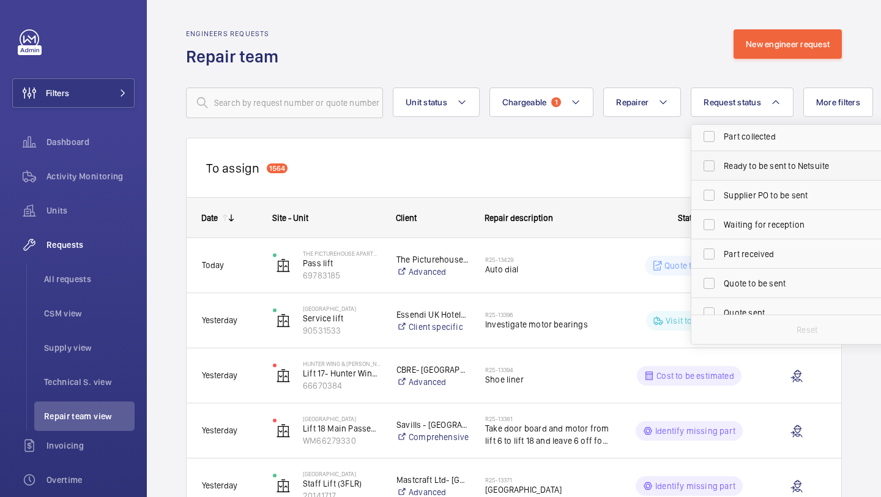
scroll to position [65, 0]
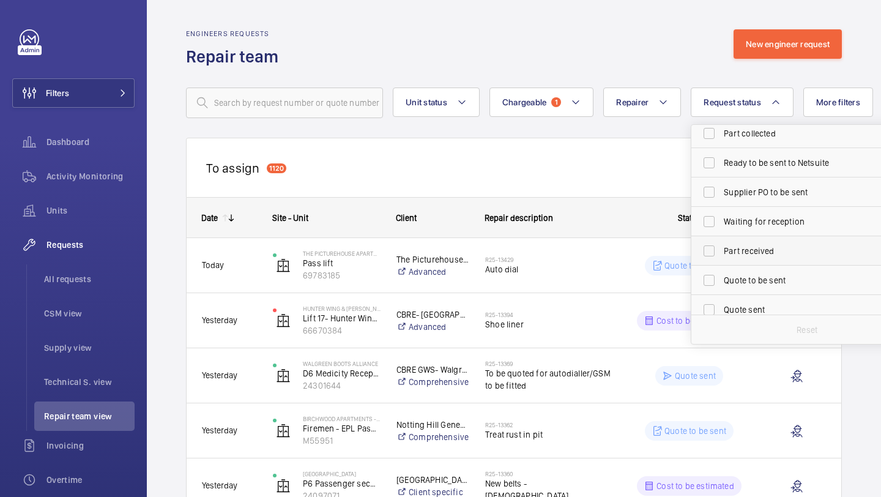
click at [730, 259] on label "Part received" at bounding box center [797, 250] width 213 height 29
click at [721, 259] on input "Part received" at bounding box center [709, 251] width 24 height 24
checkbox input "true"
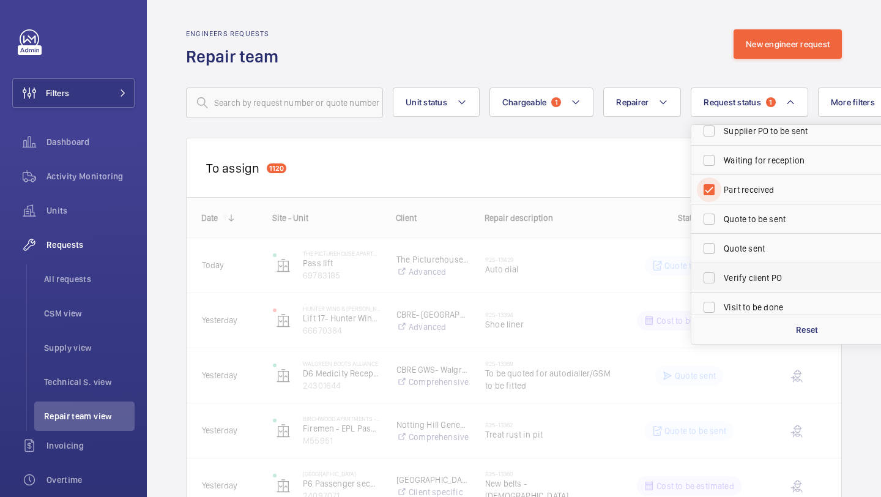
scroll to position [163, 0]
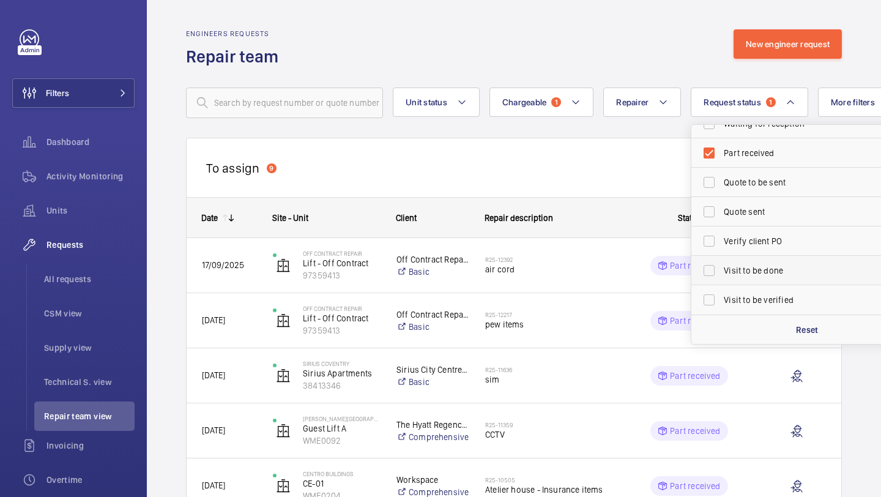
click at [737, 268] on span "Visit to be done" at bounding box center [808, 270] width 168 height 12
click at [721, 268] on input "Visit to be done" at bounding box center [709, 270] width 24 height 24
checkbox input "true"
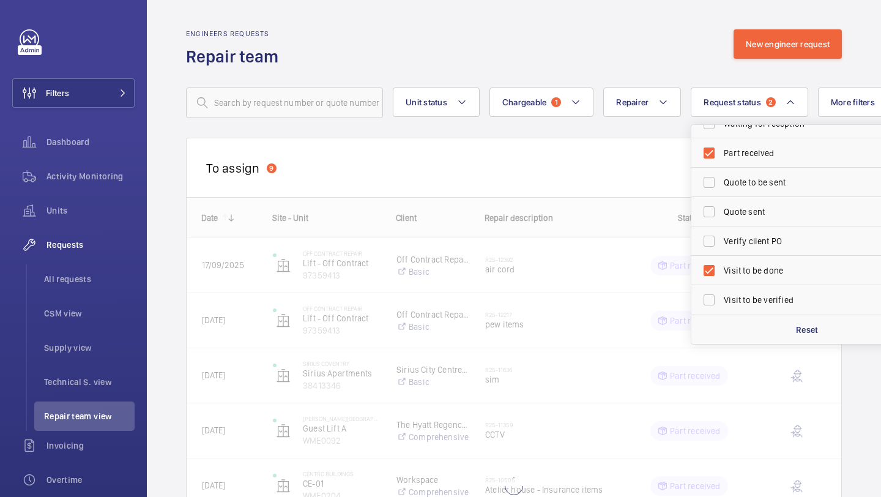
click at [548, 153] on div "To assign 9 Mask requests" at bounding box center [514, 167] width 656 height 59
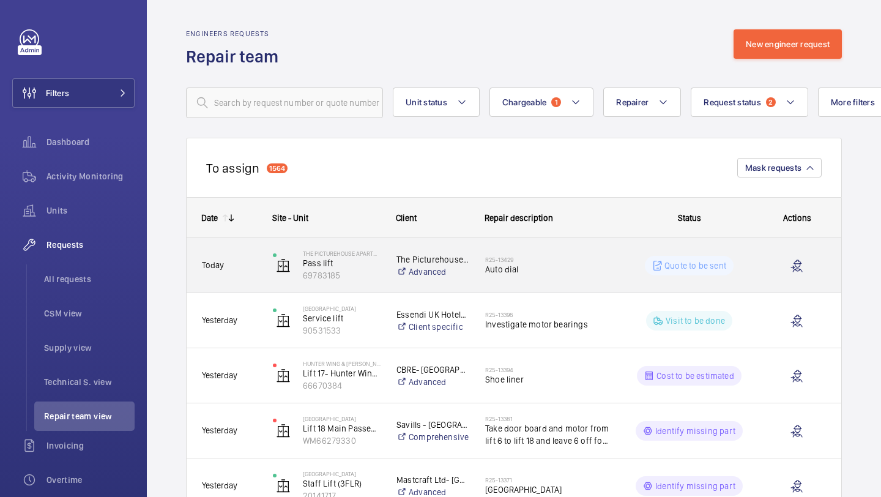
scroll to position [42, 0]
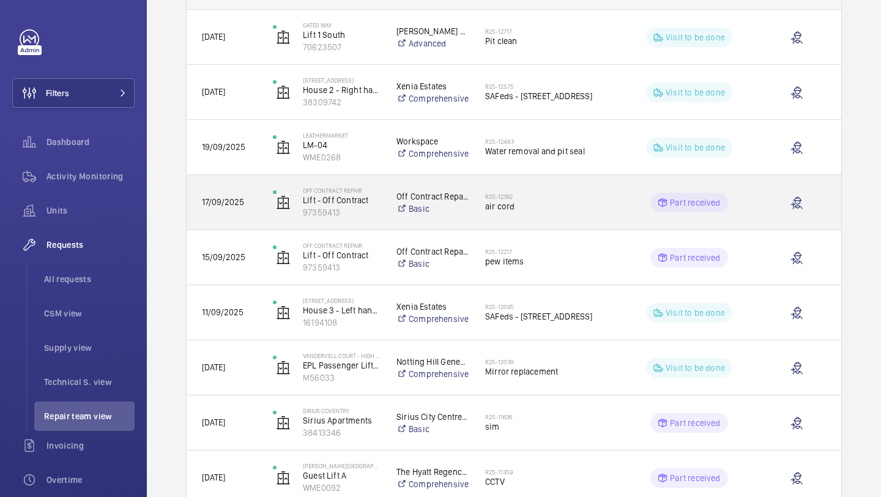
scroll to position [230, 0]
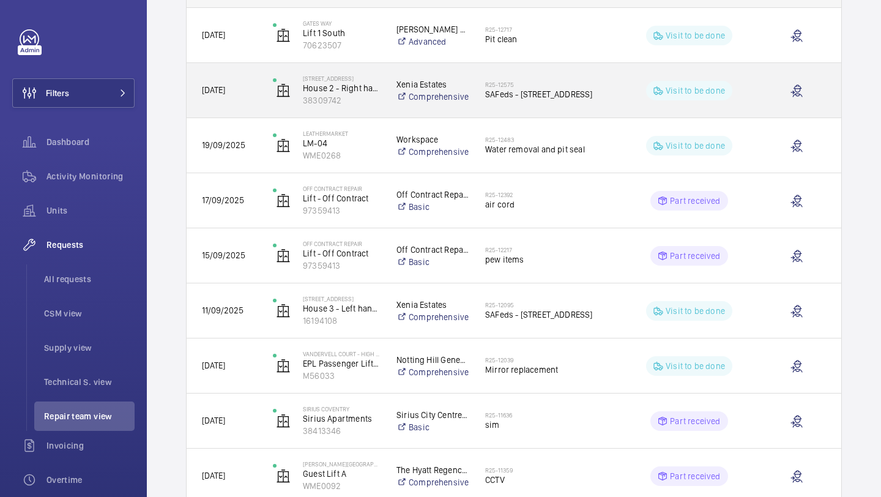
click at [539, 99] on span "SAFeds - 32 woodfield road" at bounding box center [547, 94] width 125 height 12
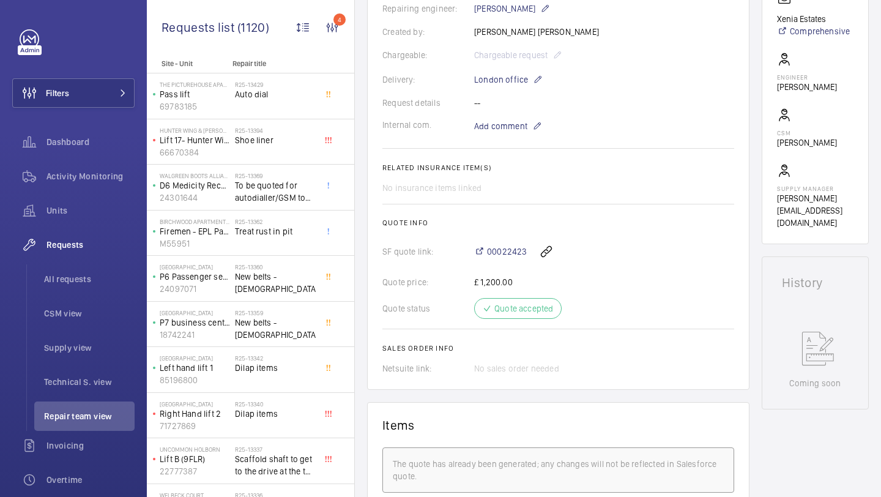
scroll to position [154, 0]
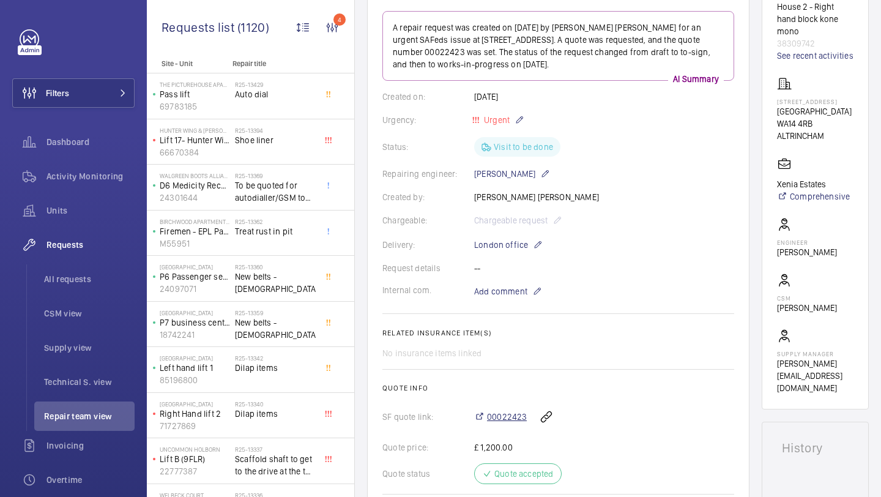
click at [507, 419] on span "00022423" at bounding box center [507, 417] width 40 height 12
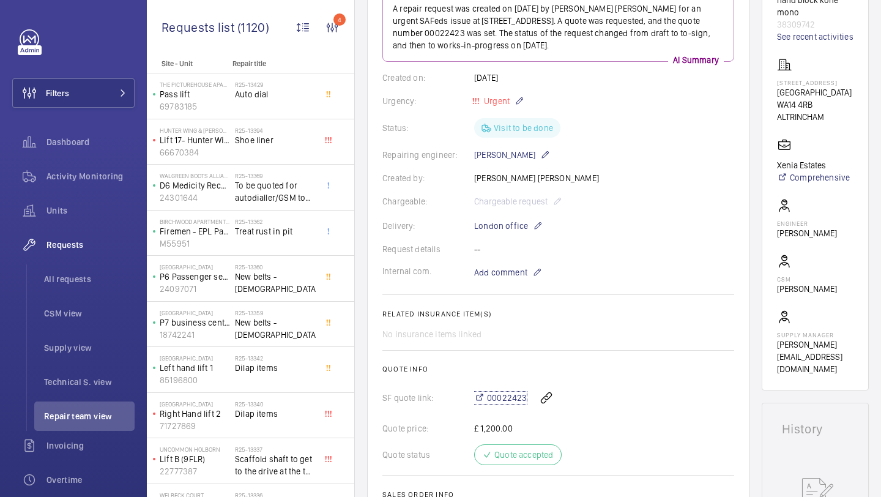
scroll to position [172, 0]
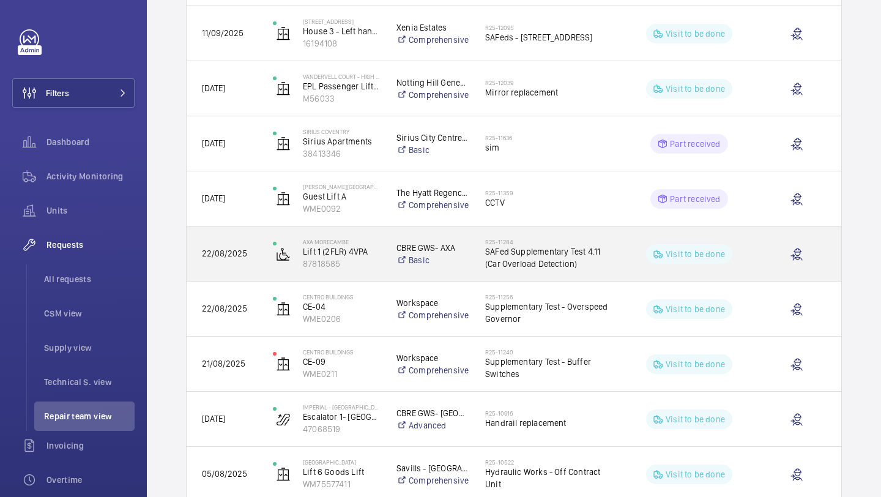
scroll to position [512, 0]
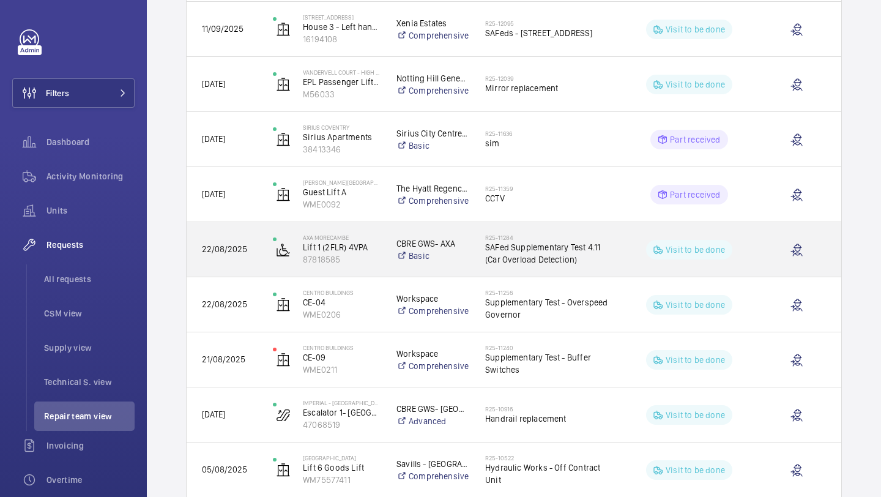
click at [524, 256] on span "SAFed Supplementary Test 4.11 (Car Overload Detection)" at bounding box center [547, 253] width 125 height 24
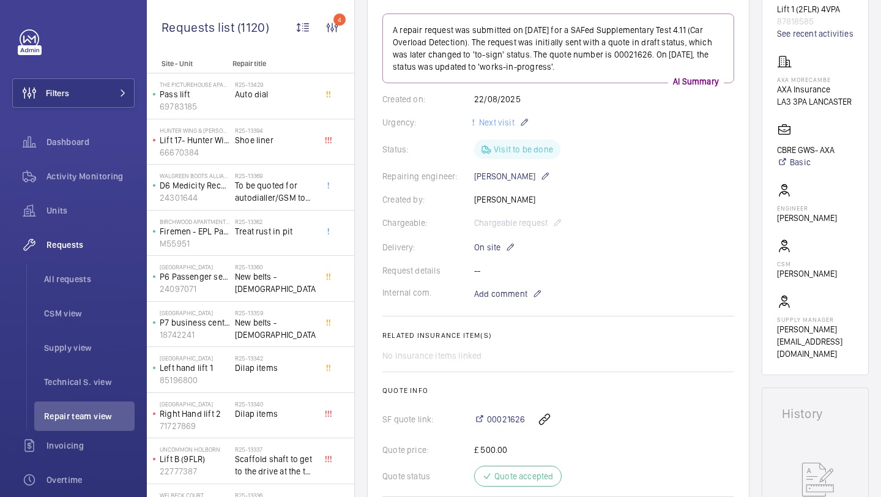
scroll to position [181, 0]
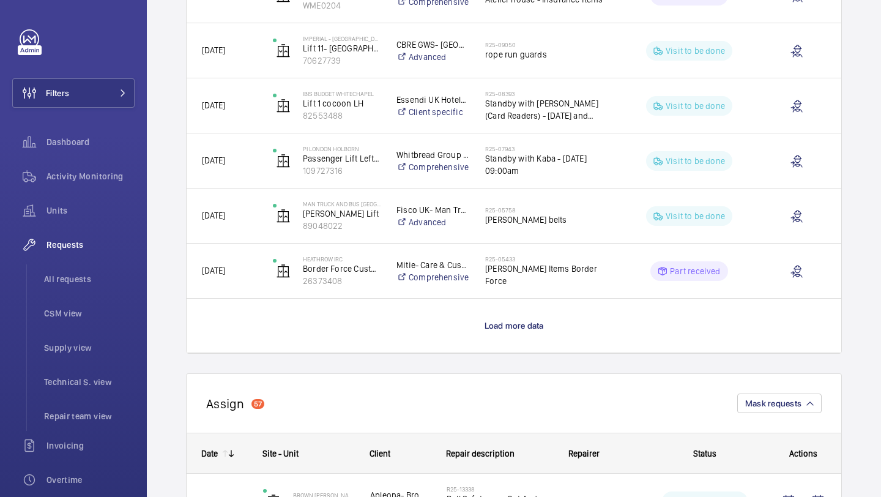
scroll to position [1041, 0]
click at [510, 312] on wm-front-load-more-cell "Load more data" at bounding box center [514, 325] width 655 height 54
click at [510, 322] on span "Load more data" at bounding box center [514, 325] width 59 height 10
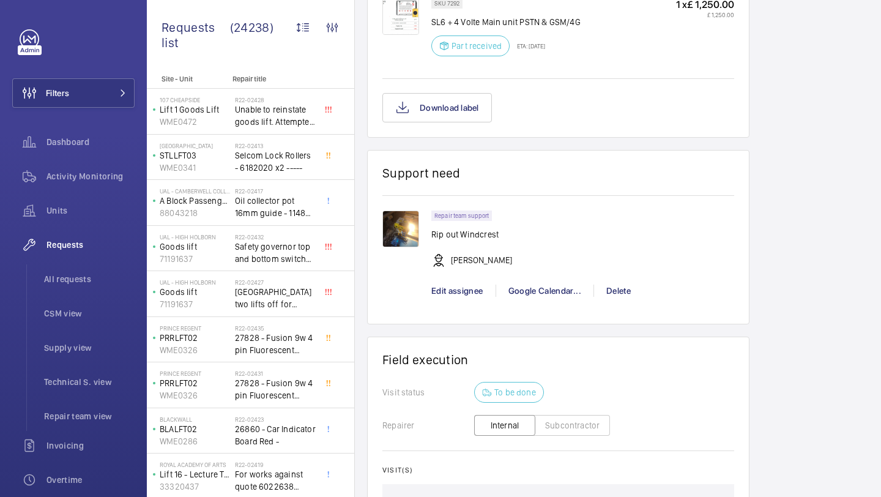
scroll to position [964, 0]
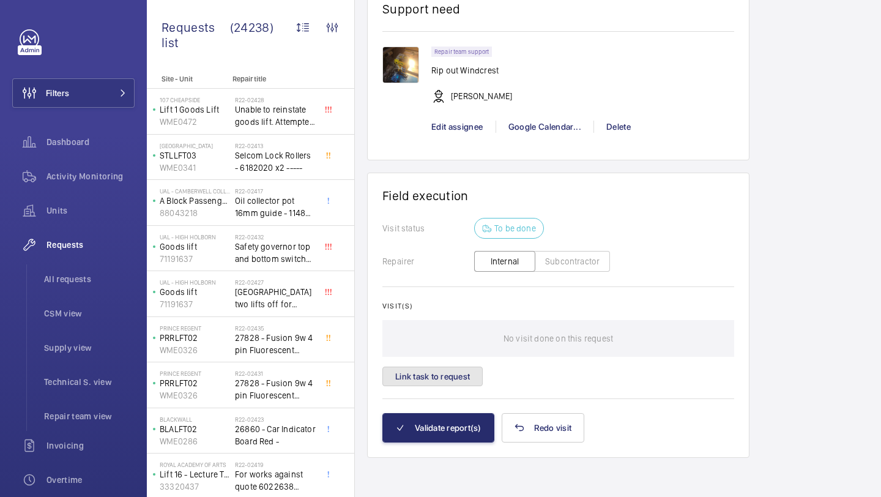
click at [456, 379] on button "Link task to request" at bounding box center [432, 377] width 100 height 20
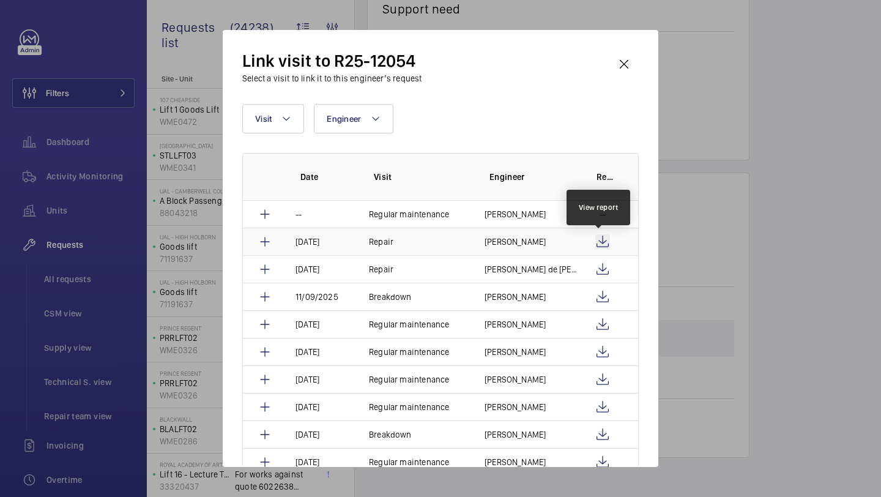
click at [599, 238] on wm-front-icon-button at bounding box center [602, 241] width 15 height 15
click at [597, 267] on wm-front-icon-button at bounding box center [602, 269] width 15 height 15
click at [616, 64] on wm-front-icon-button at bounding box center [623, 64] width 29 height 29
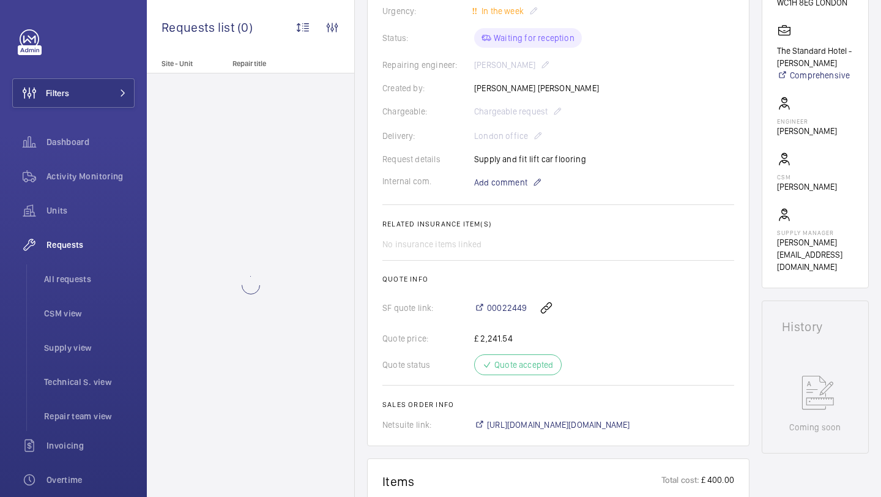
scroll to position [262, 0]
